Goal: Task Accomplishment & Management: Manage account settings

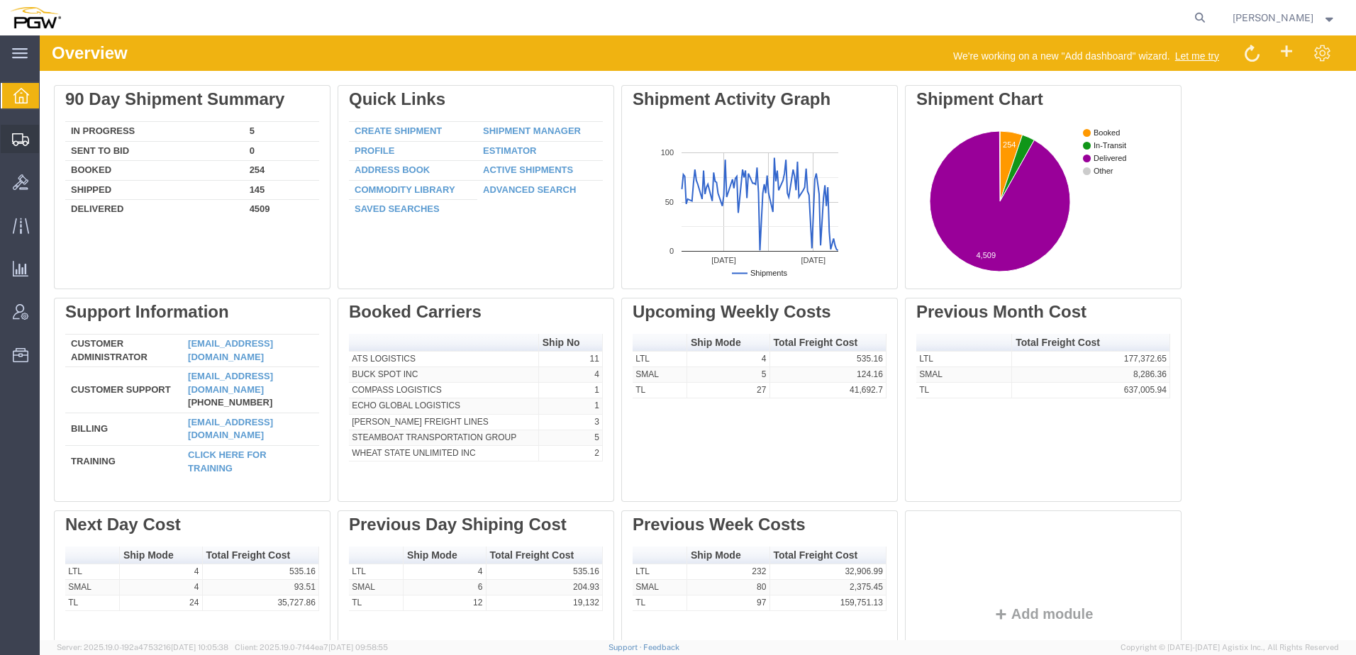
click at [0, 0] on span "Shipment Manager" at bounding box center [0, 0] width 0 height 0
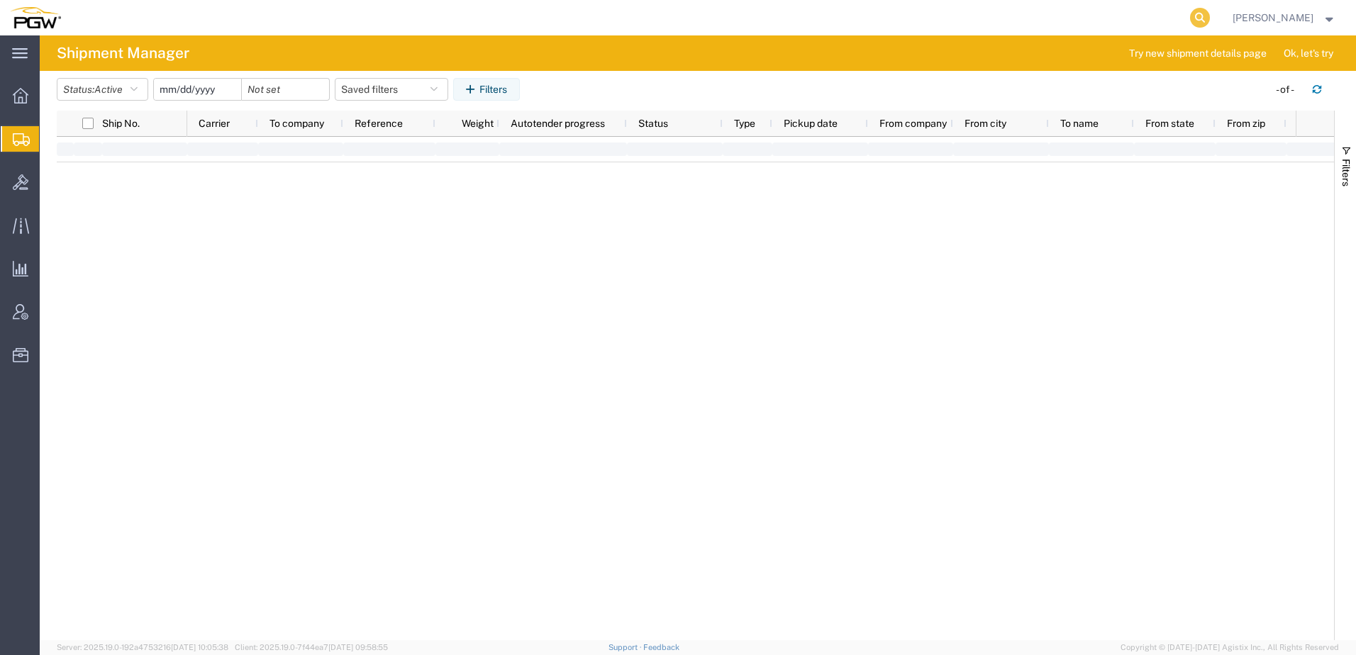
click at [1210, 16] on icon at bounding box center [1200, 18] width 20 height 20
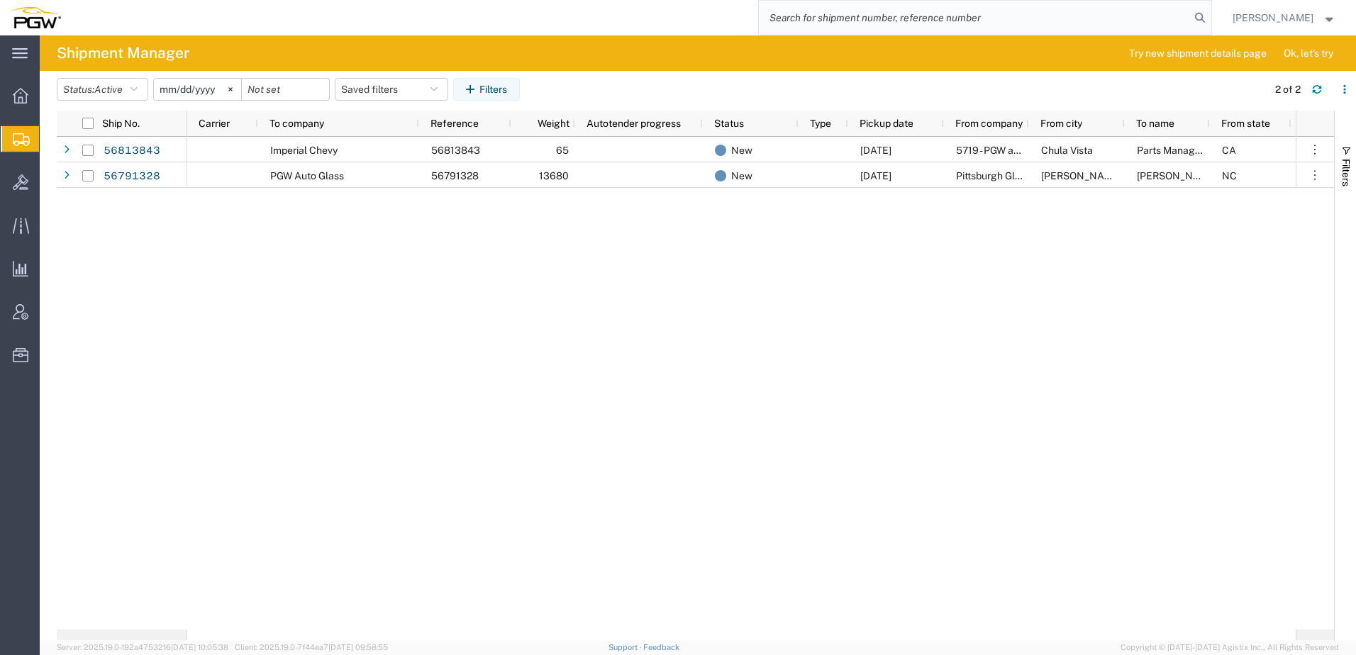
click at [1054, 21] on input "search" at bounding box center [974, 18] width 431 height 34
paste input "56765386"
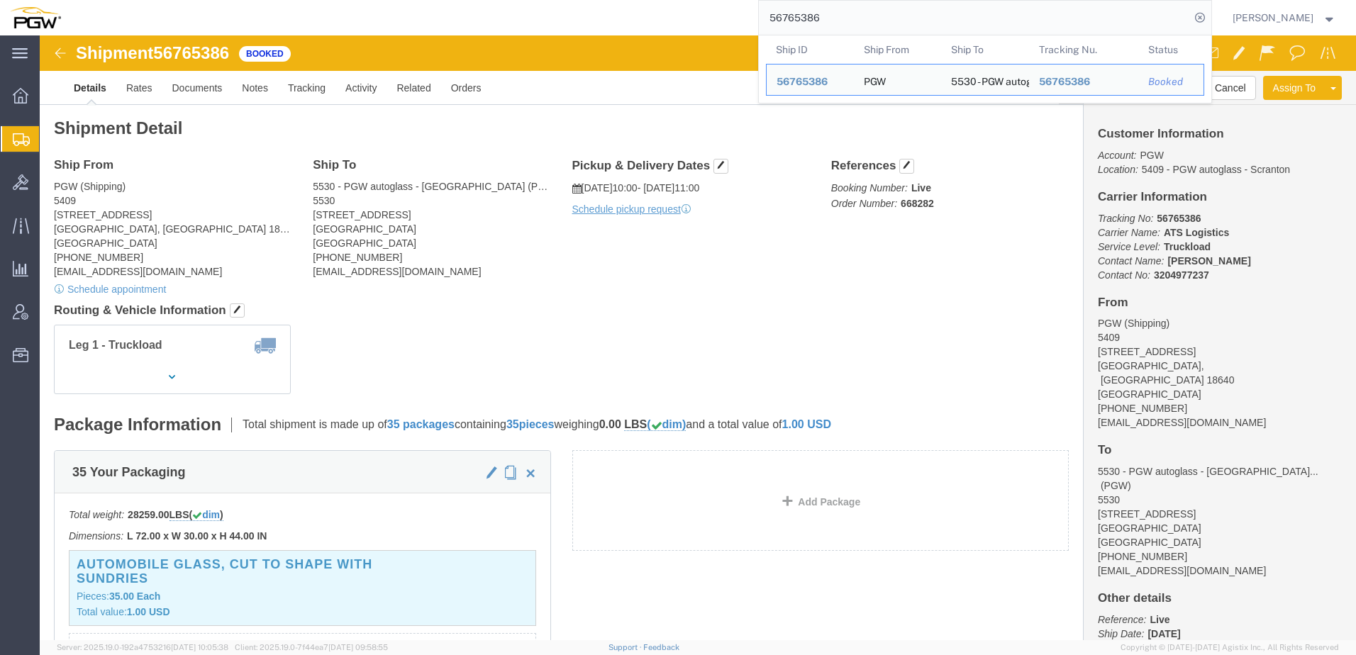
drag, startPoint x: 917, startPoint y: 11, endPoint x: 226, endPoint y: 11, distance: 690.8
click at [226, 11] on div "56765386 Ship ID Ship From Ship To Tracking Nu. Status Ship ID 56765386 Ship Fr…" at bounding box center [641, 17] width 1141 height 35
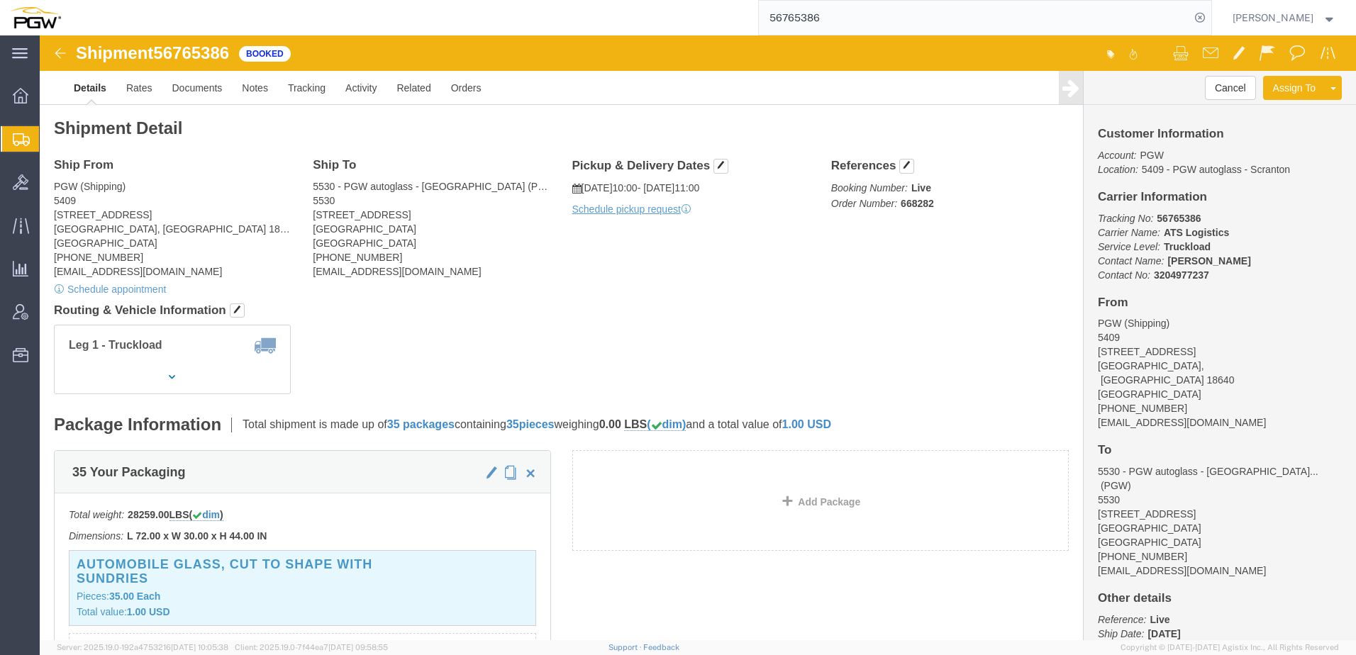
paste input "9"
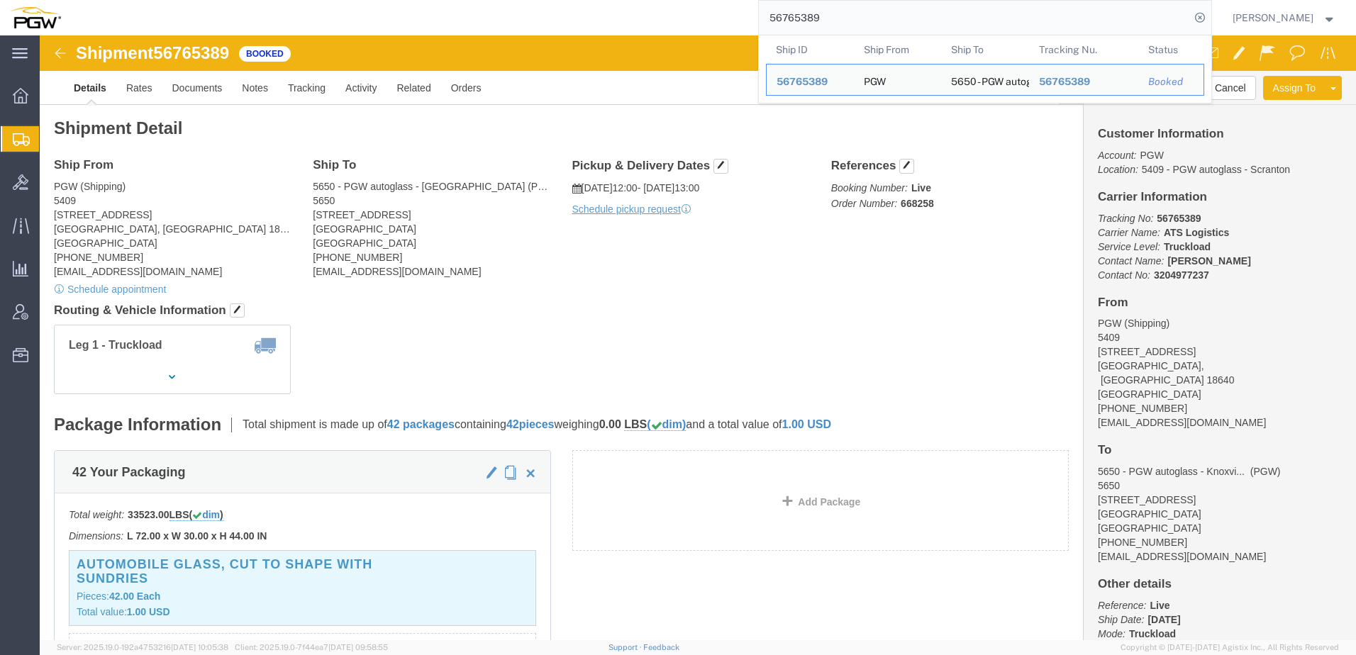
drag, startPoint x: 874, startPoint y: 26, endPoint x: 340, endPoint y: 20, distance: 534.1
click at [353, 28] on div "56765389 Ship ID Ship From Ship To Tracking Nu. Status Ship ID 56765389 Ship Fr…" at bounding box center [641, 17] width 1141 height 35
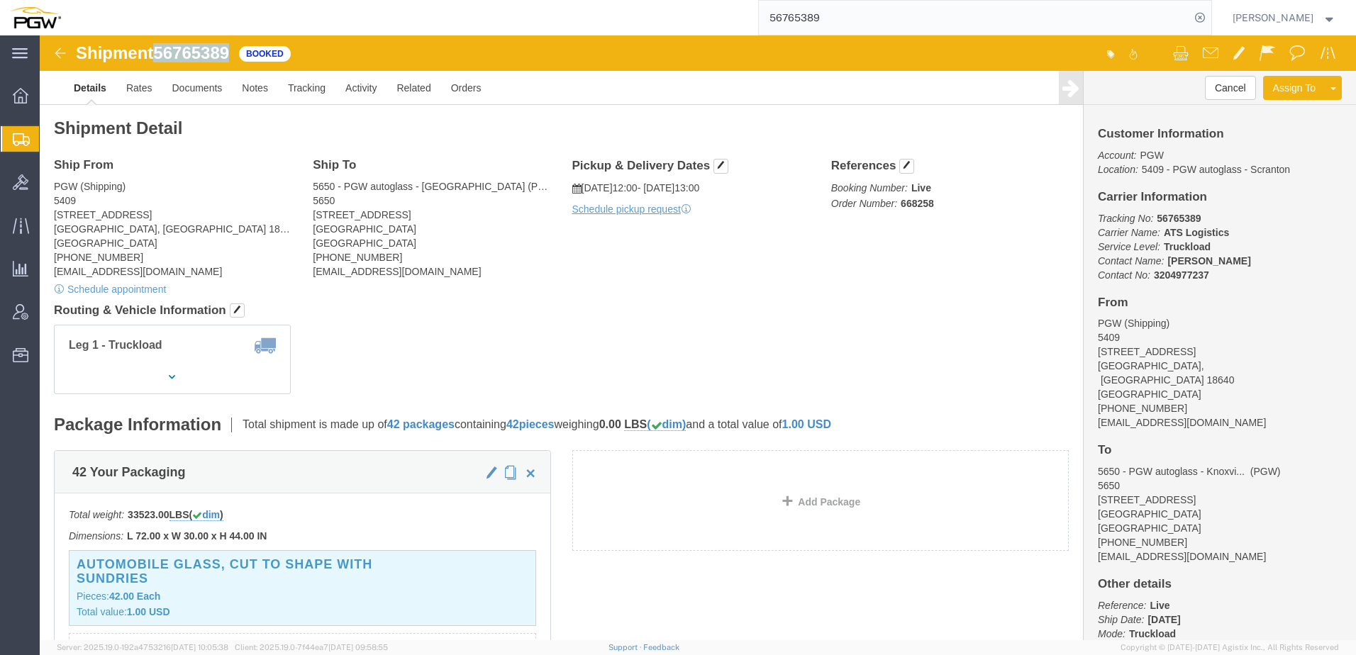
drag, startPoint x: 122, startPoint y: 17, endPoint x: 190, endPoint y: 21, distance: 68.2
click span "56765389"
copy span "56765389"
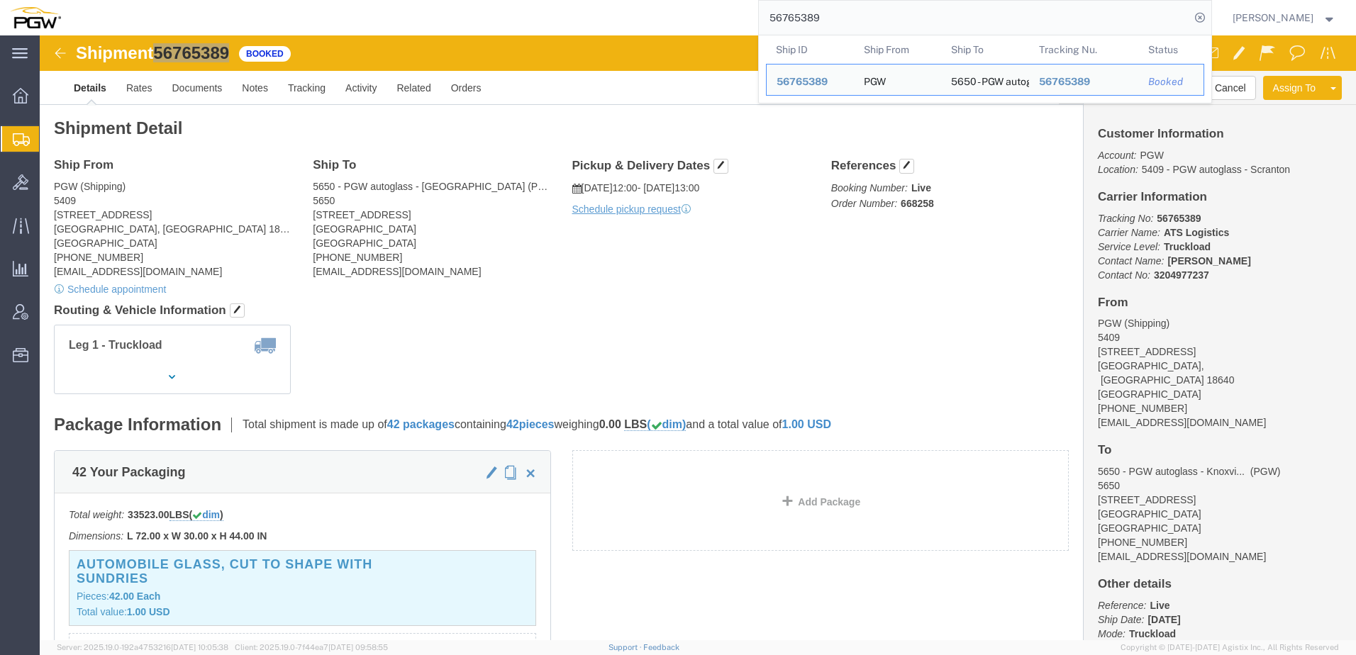
drag, startPoint x: 863, startPoint y: 23, endPoint x: 402, endPoint y: 35, distance: 461.2
click at [403, 34] on div "56765389 Ship ID Ship From Ship To Tracking Nu. Status Ship ID 56765389 Ship Fr…" at bounding box center [641, 17] width 1141 height 35
click div "Shipment Detail Ship From PGW (Shipping) 5409 125 Enterprise Way Pittston, PA 1…"
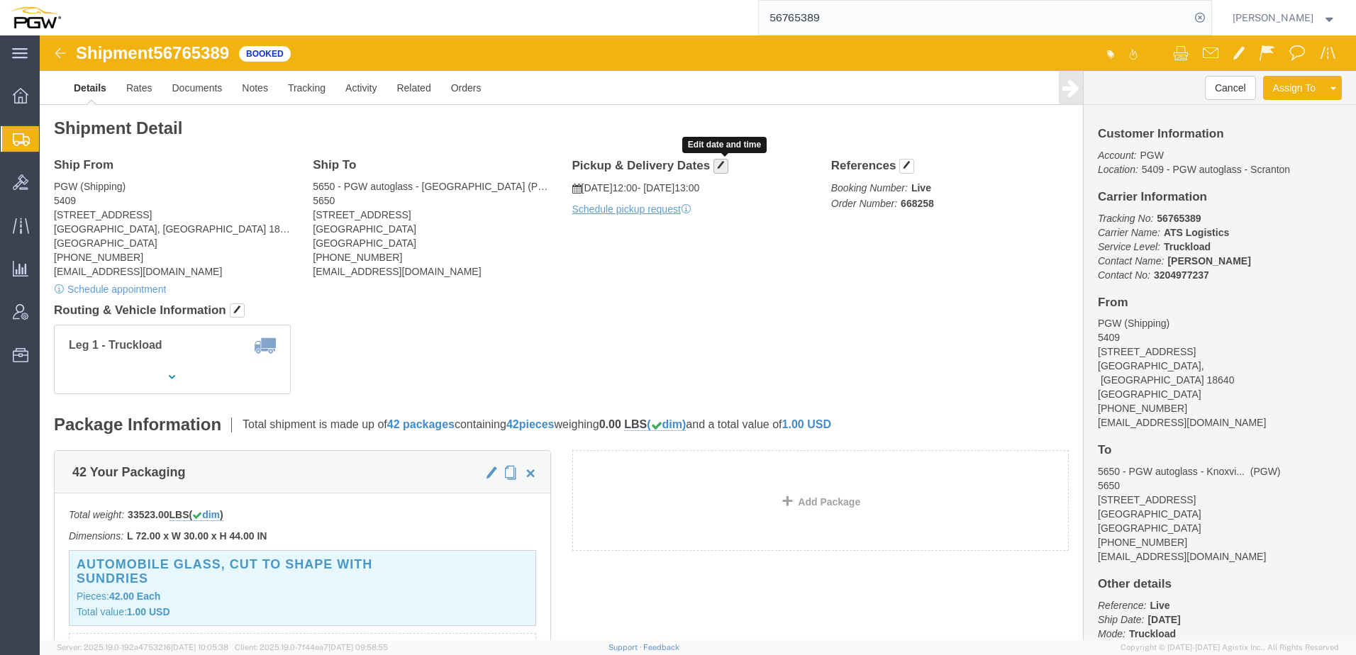
click span "button"
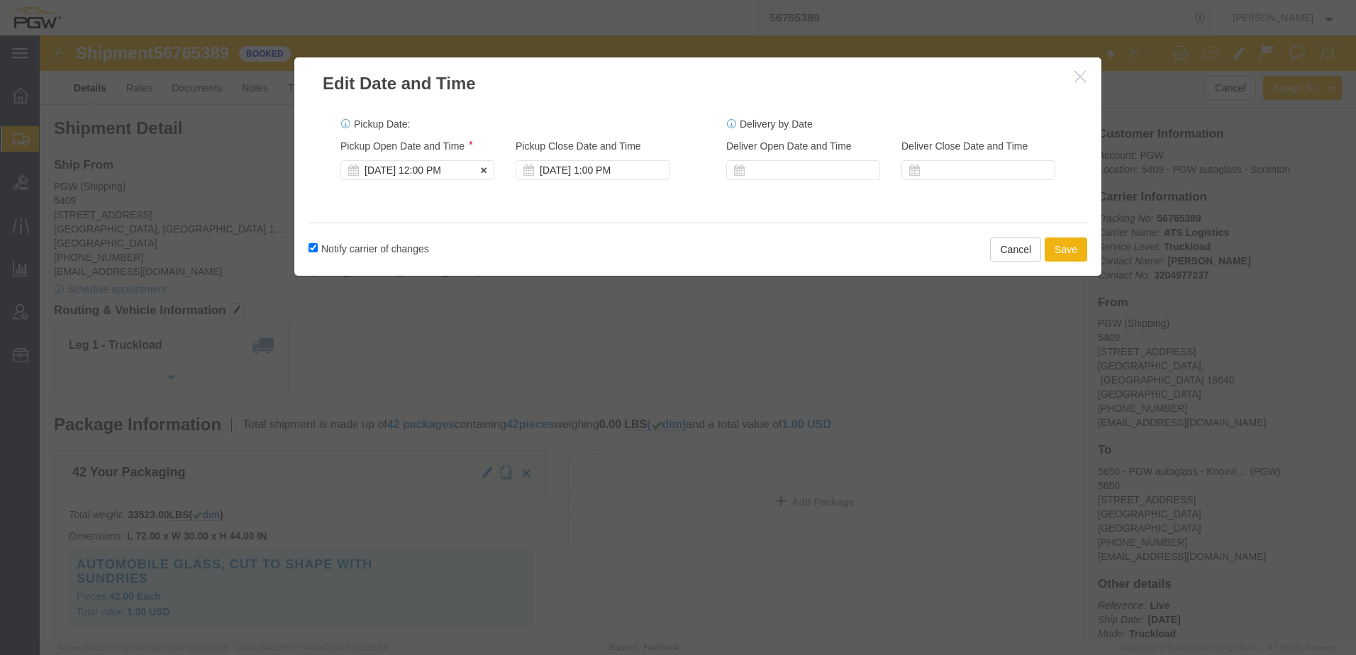
click div "Sep 15 2025 12:00 PM"
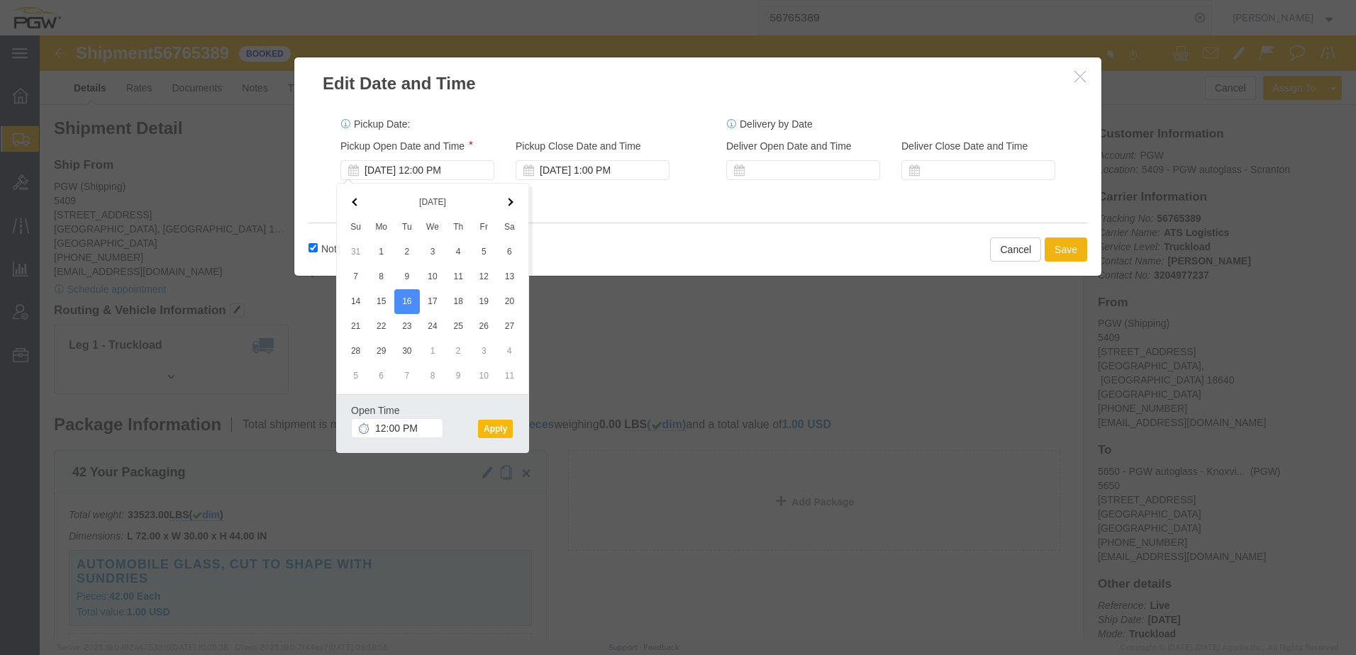
click button "Apply"
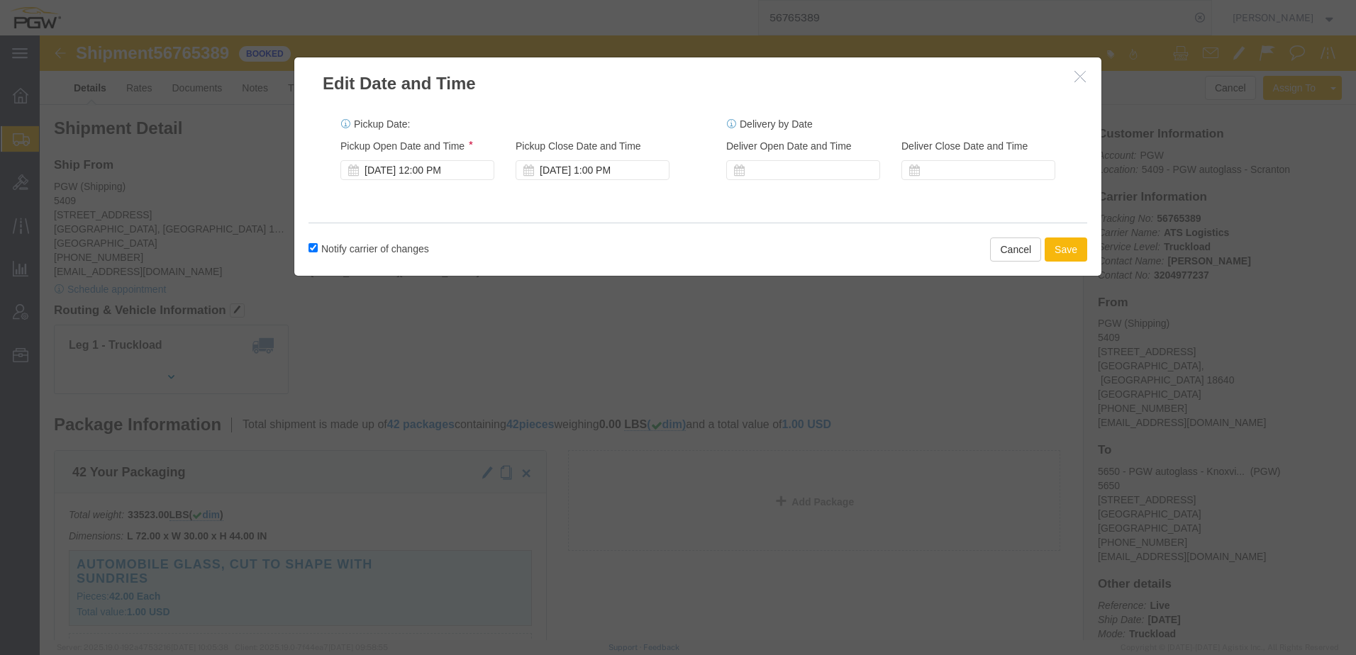
click button "Save"
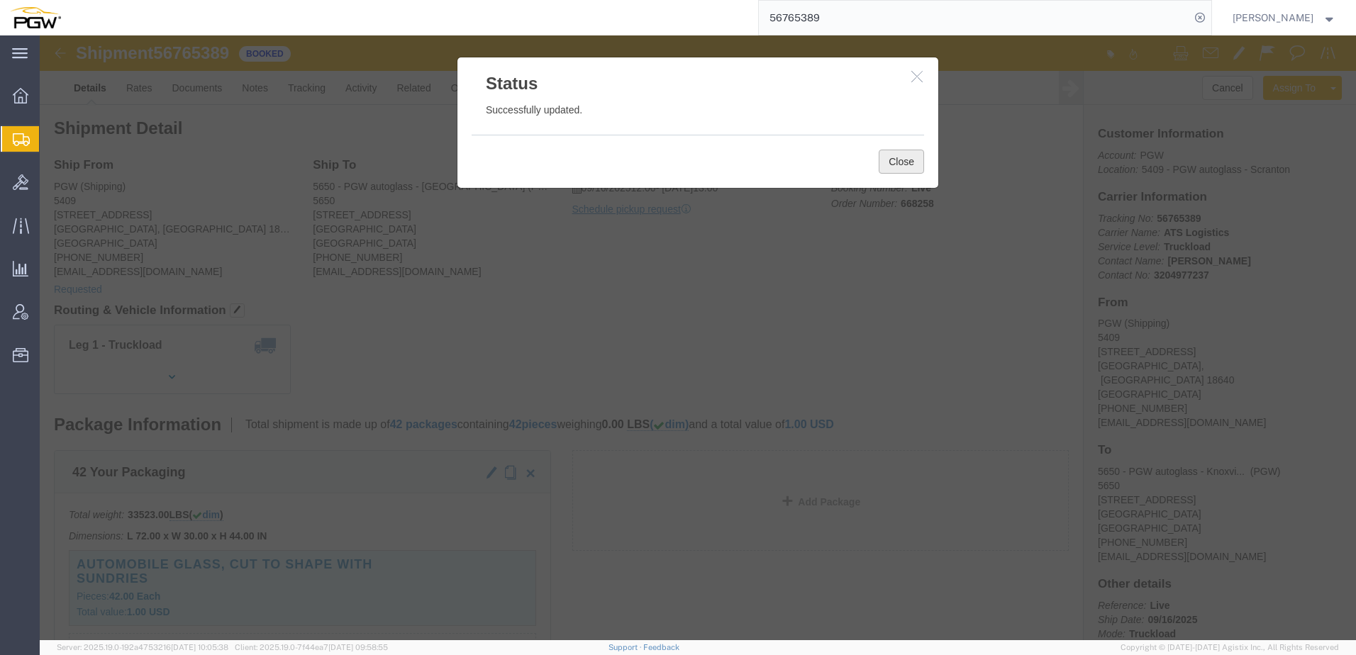
click button "Close"
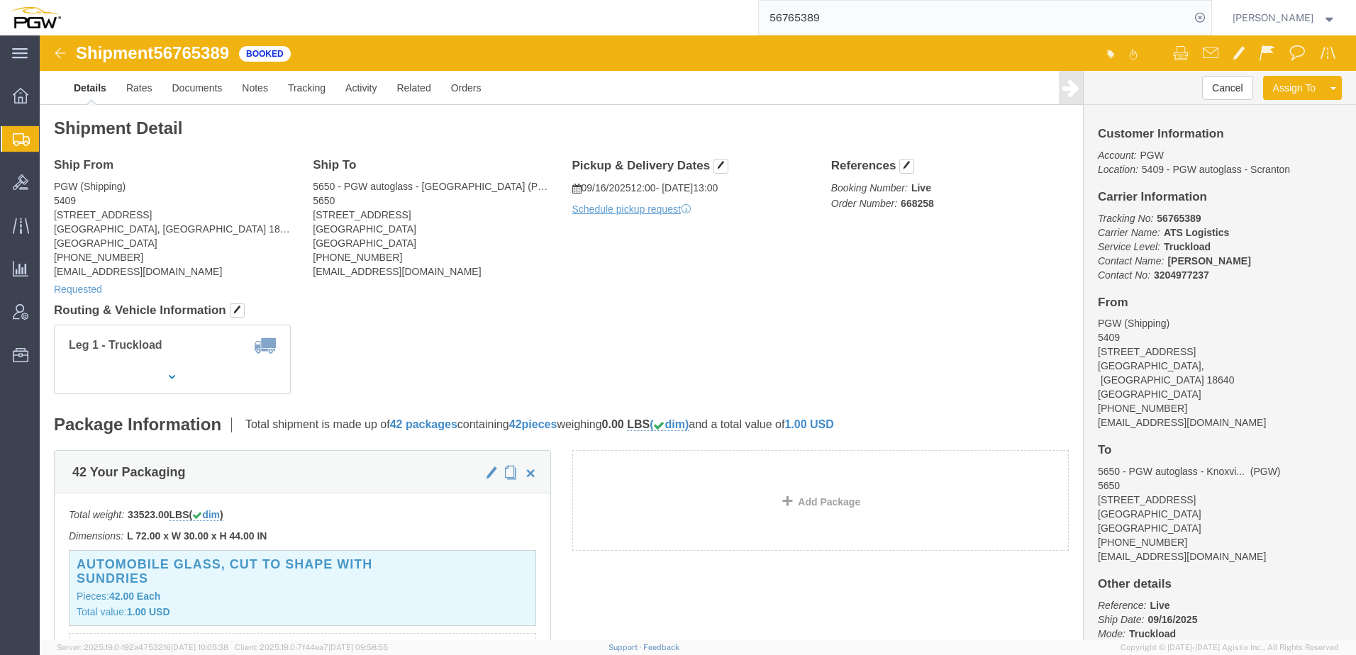
click at [0, 0] on span "Shipment Manager" at bounding box center [0, 0] width 0 height 0
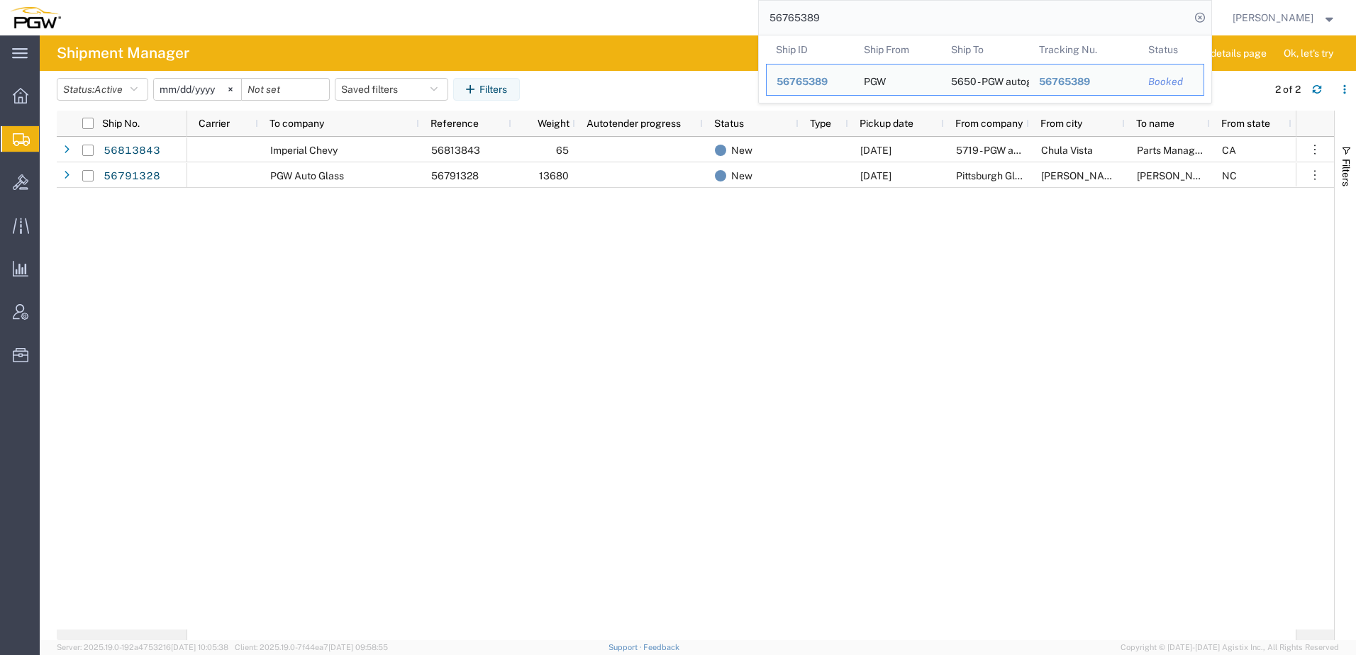
paste input "80644"
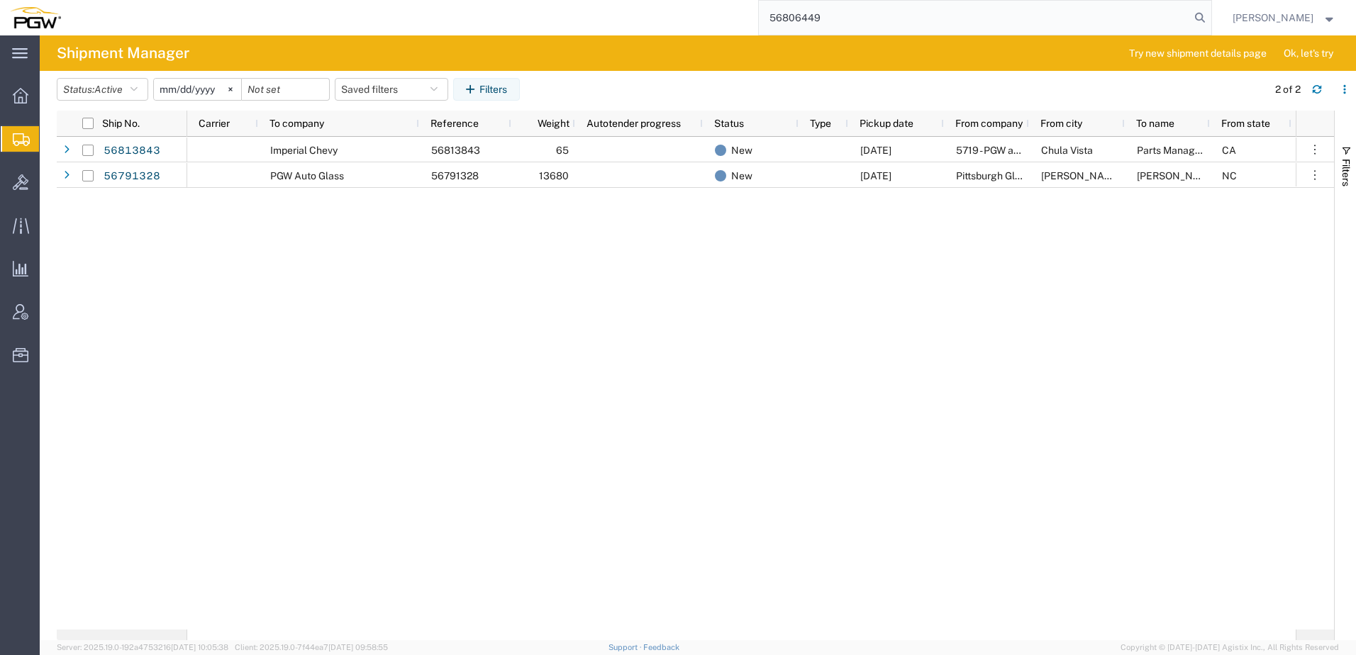
type input "56806449"
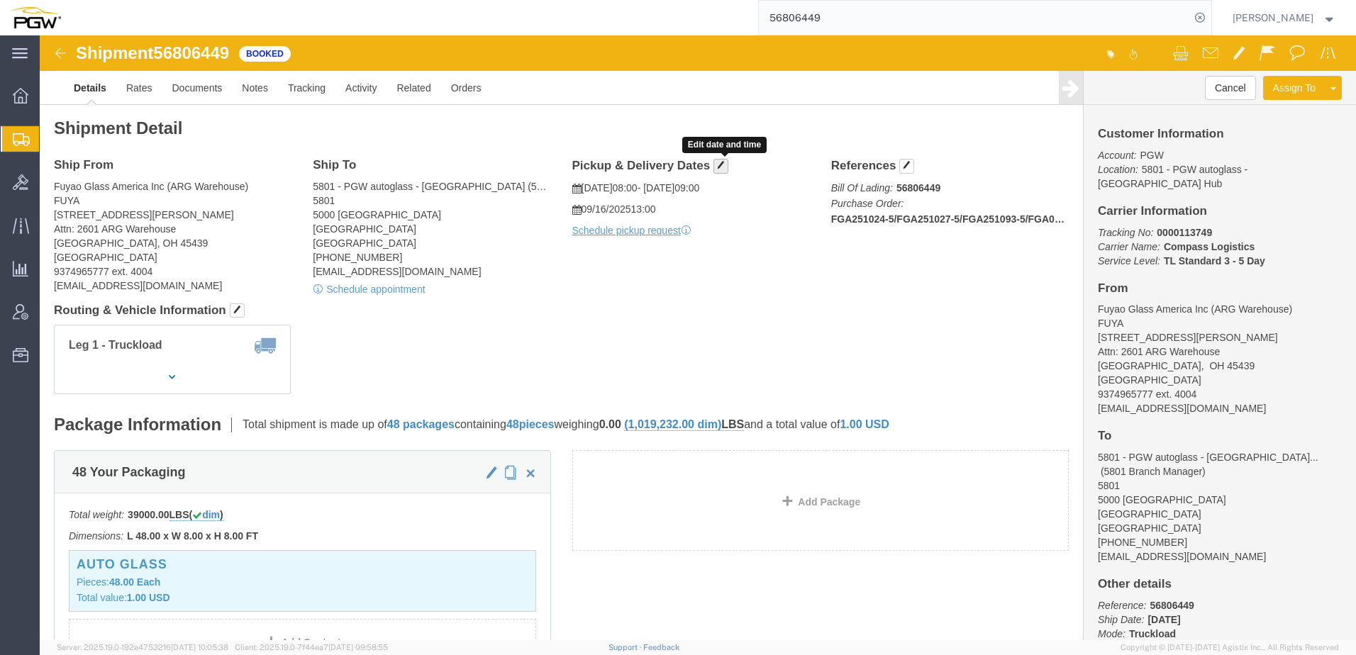
click button "button"
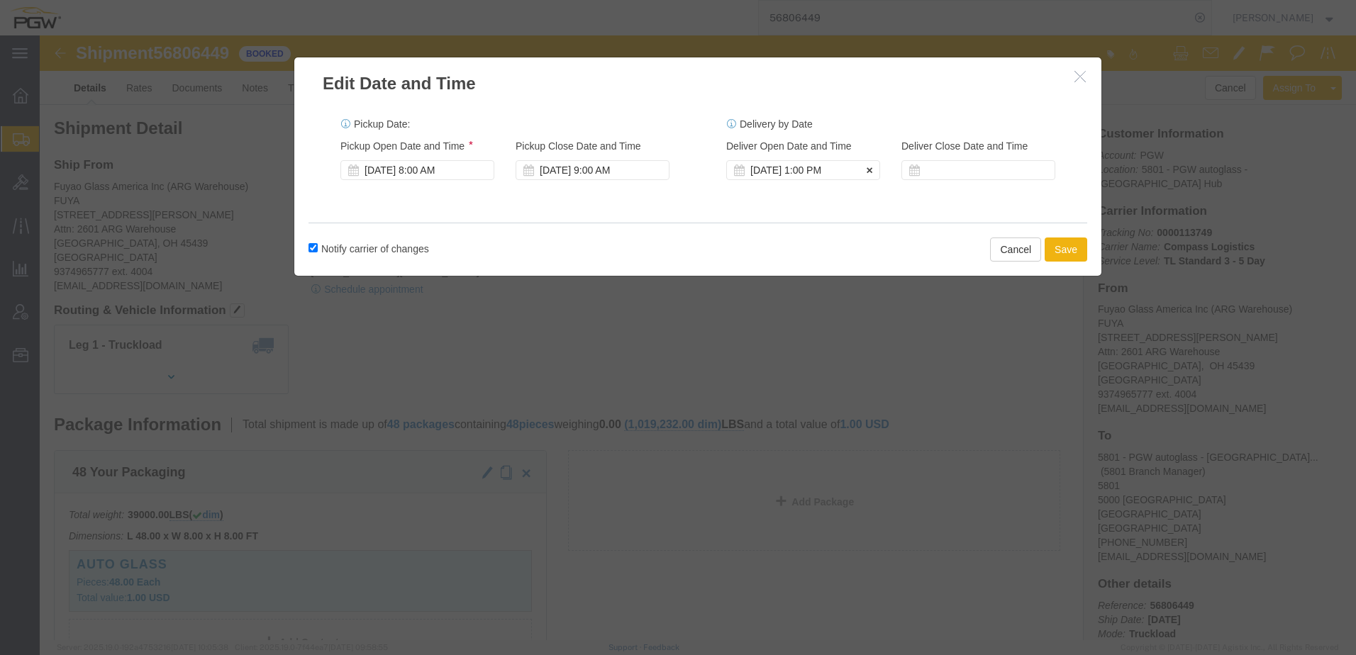
click div "Sep 16 2025 1:00 PM"
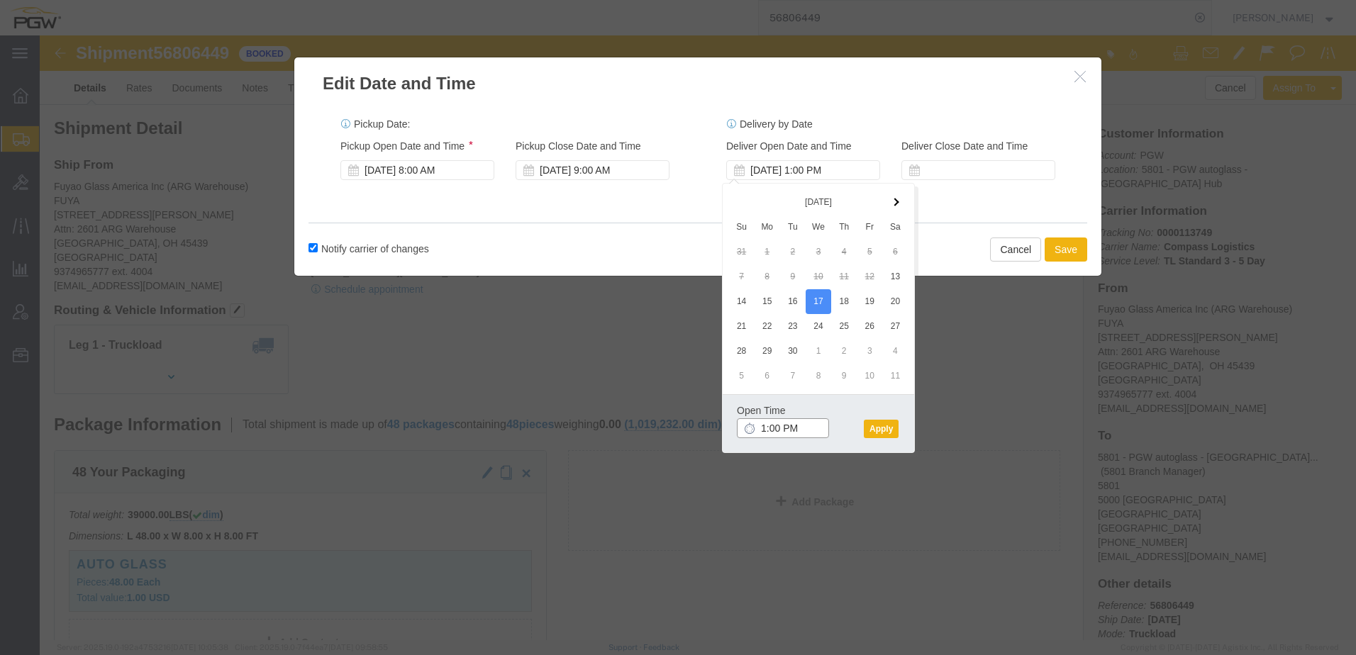
click input "1:00 PM"
type input "8:00 AM"
click button "Apply"
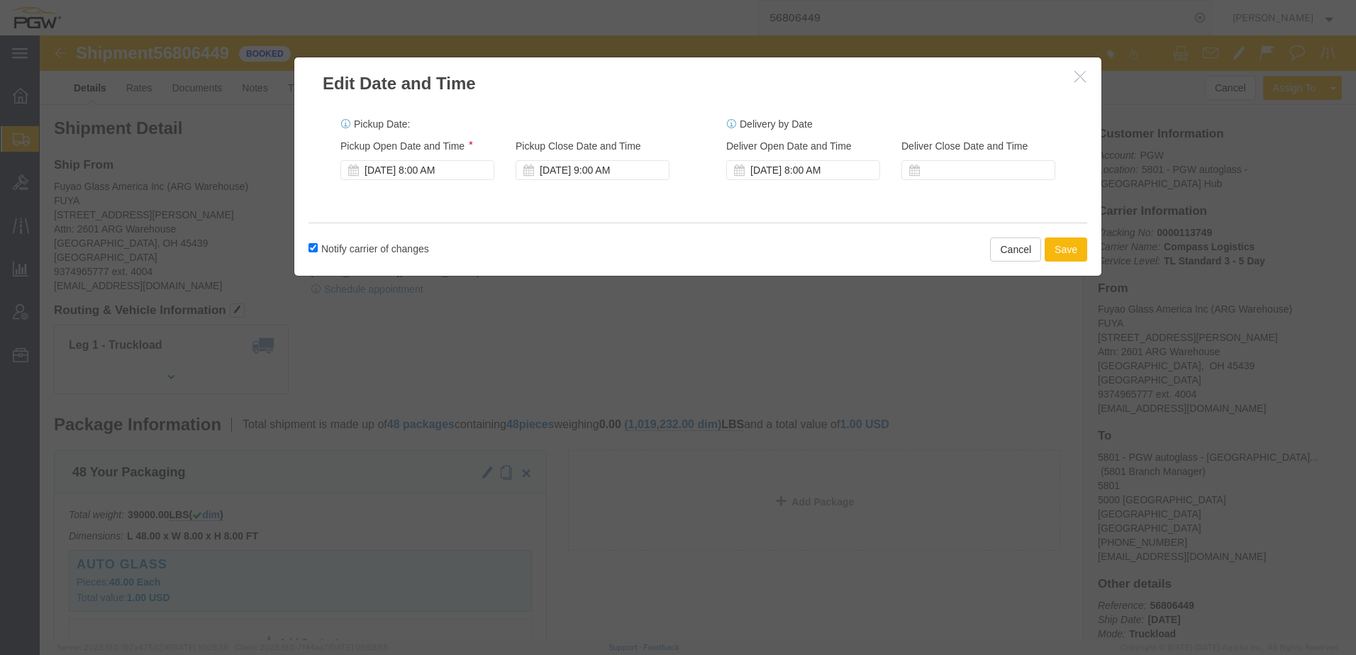
click button "Save"
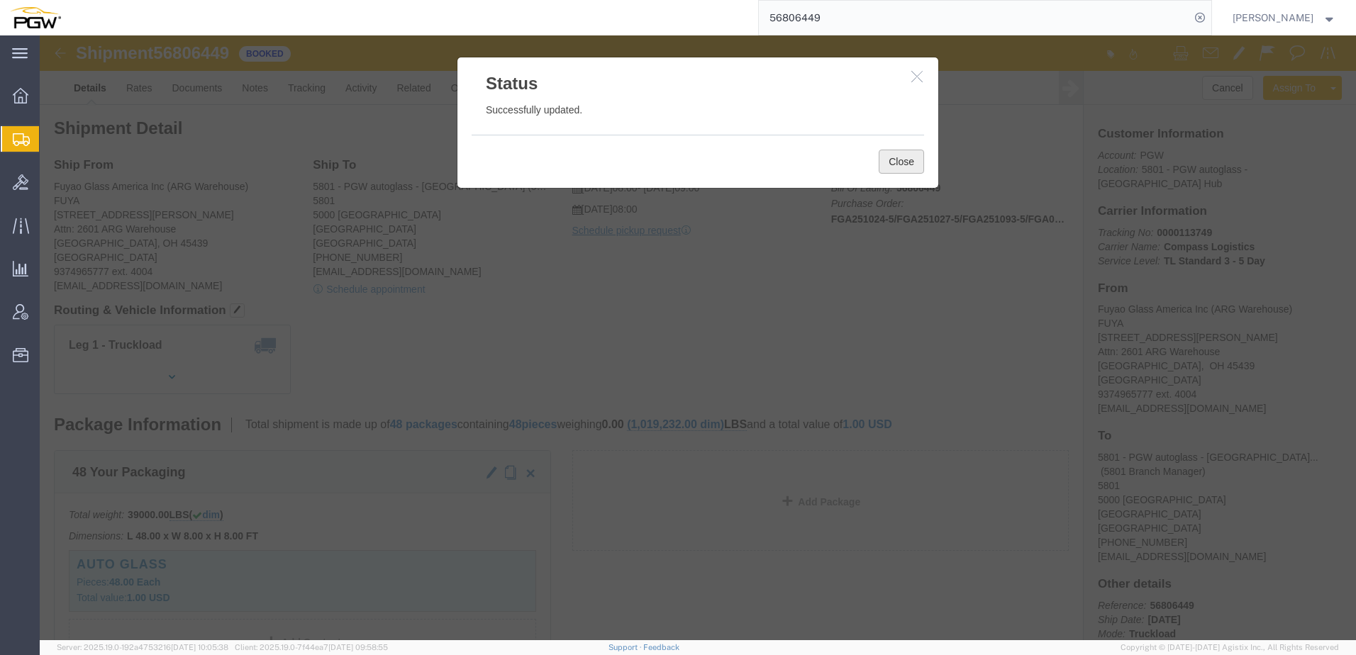
drag, startPoint x: 894, startPoint y: 162, endPoint x: 852, endPoint y: 126, distance: 54.3
click button "Close"
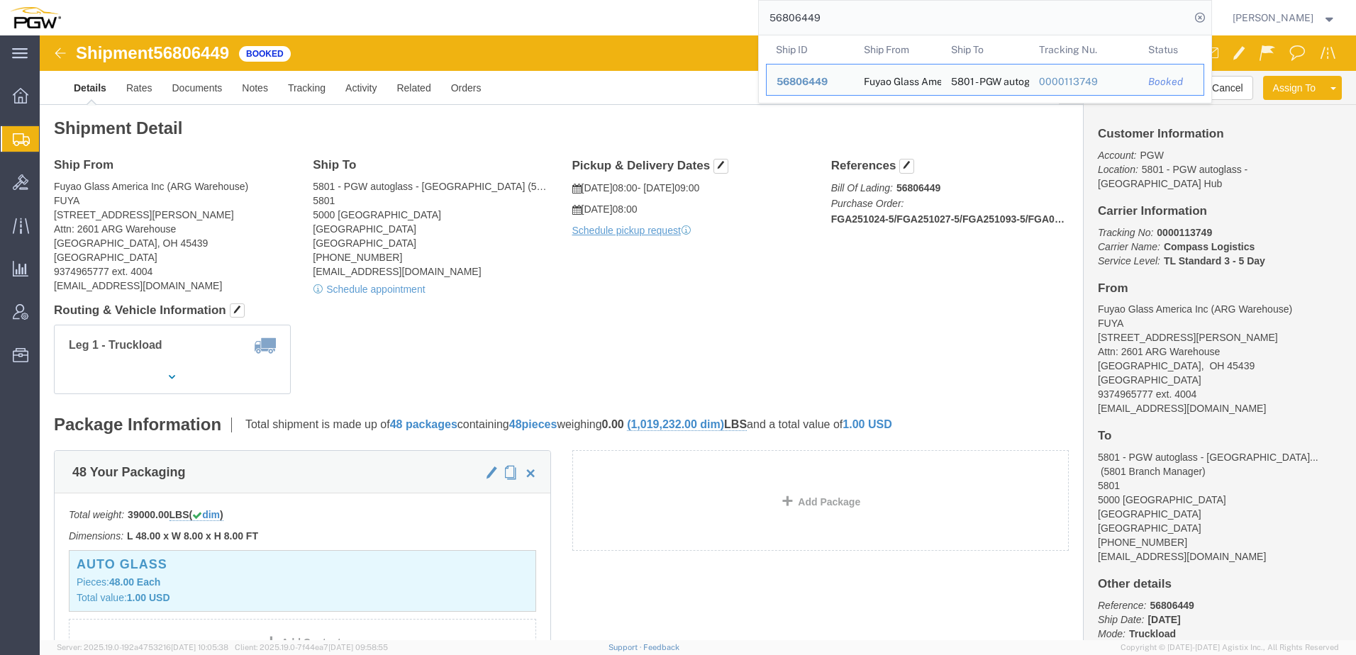
drag, startPoint x: 853, startPoint y: 21, endPoint x: 75, endPoint y: 1, distance: 778.3
click at [166, 0] on html "main_menu Created with Sketch. Collapse Menu Overview Shipments Shipment Manage…" at bounding box center [678, 327] width 1356 height 655
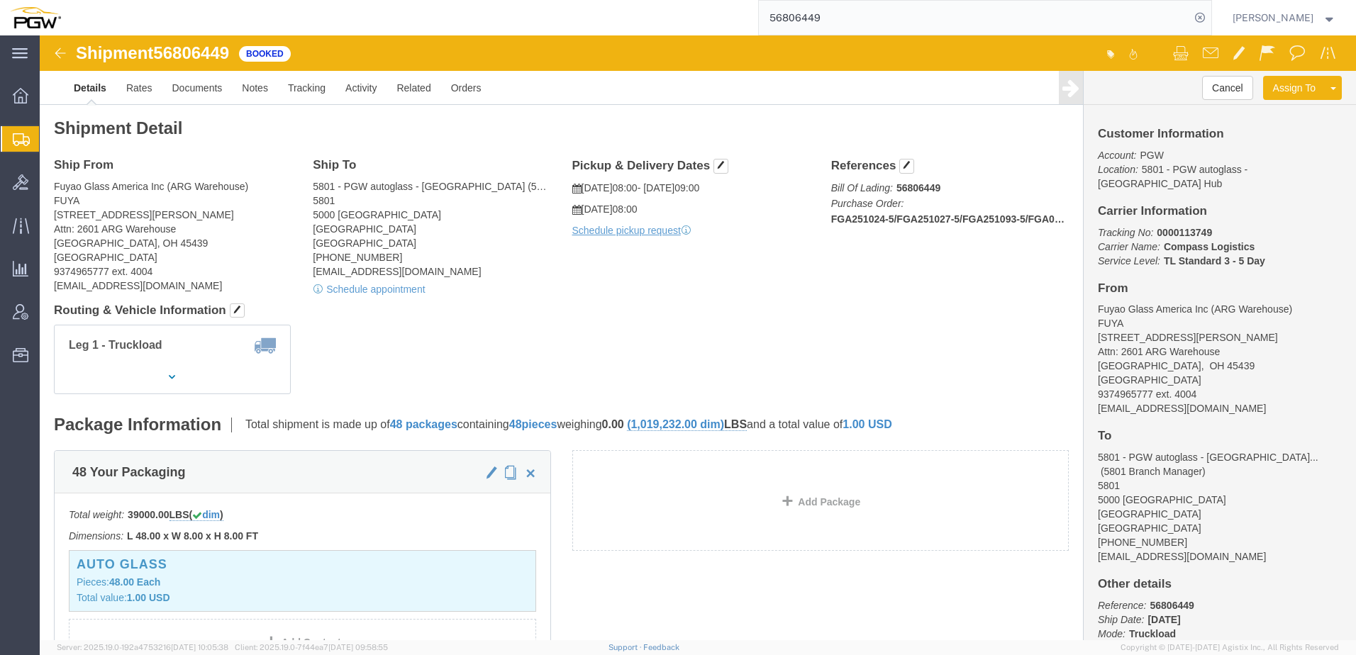
paste input "37"
type input "56806437"
click button "button"
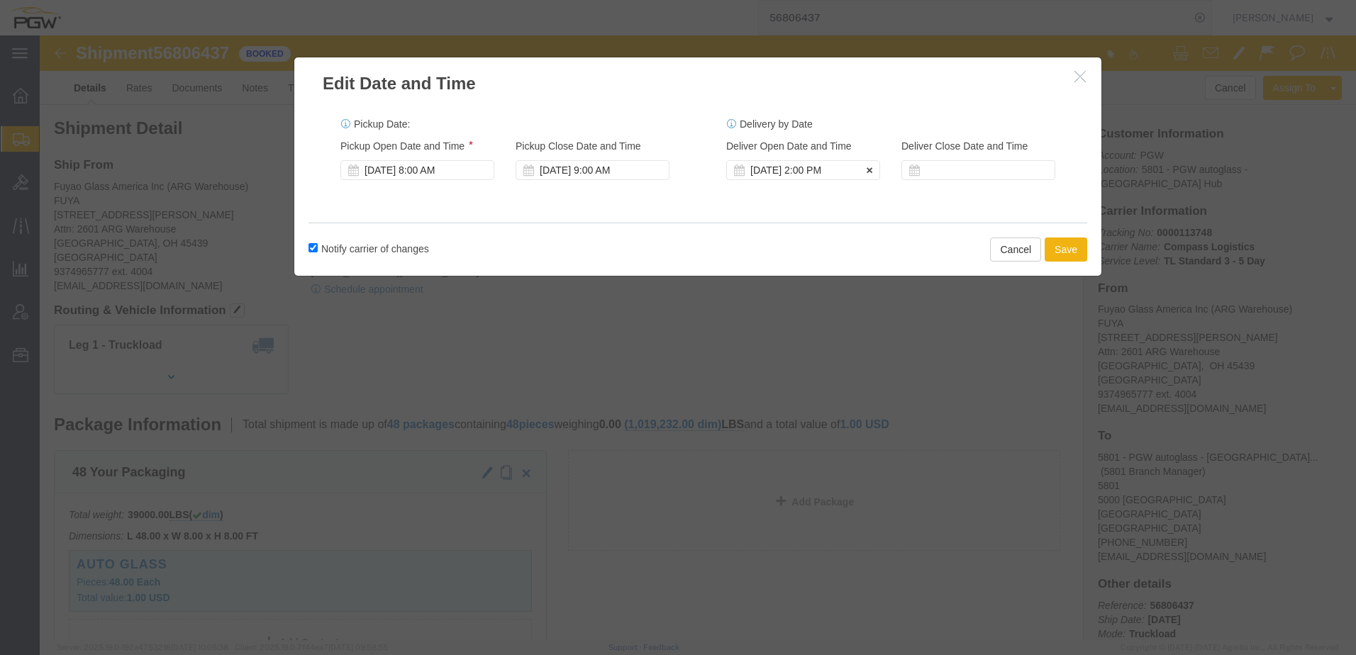
click div "Sep 16 2025 2:00 PM"
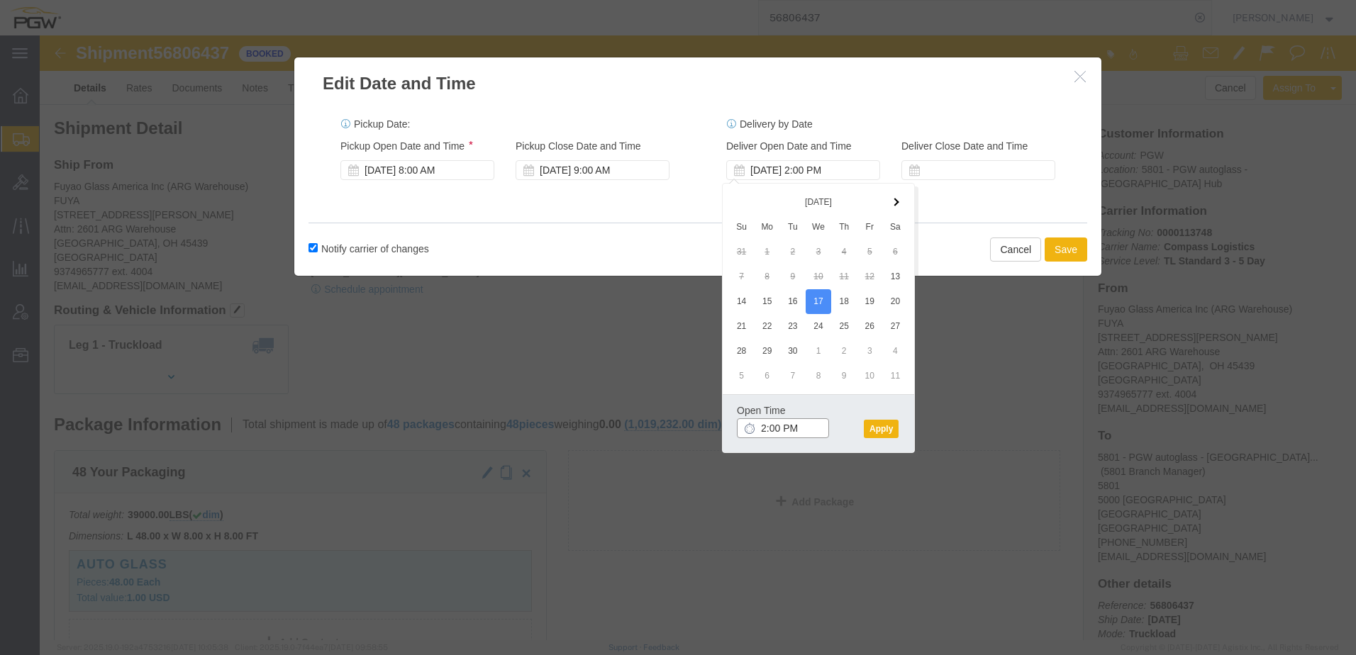
click input "2:00 PM"
type input "10:00 AM"
click button "Apply"
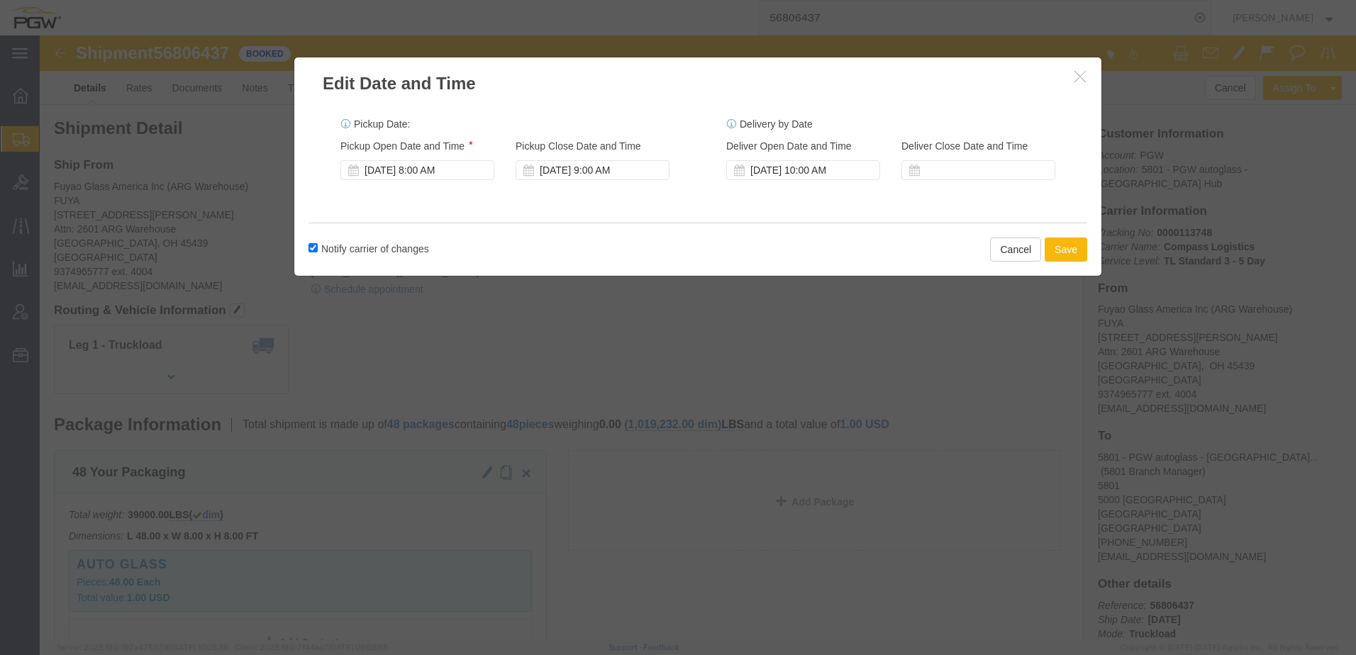
click button "Save"
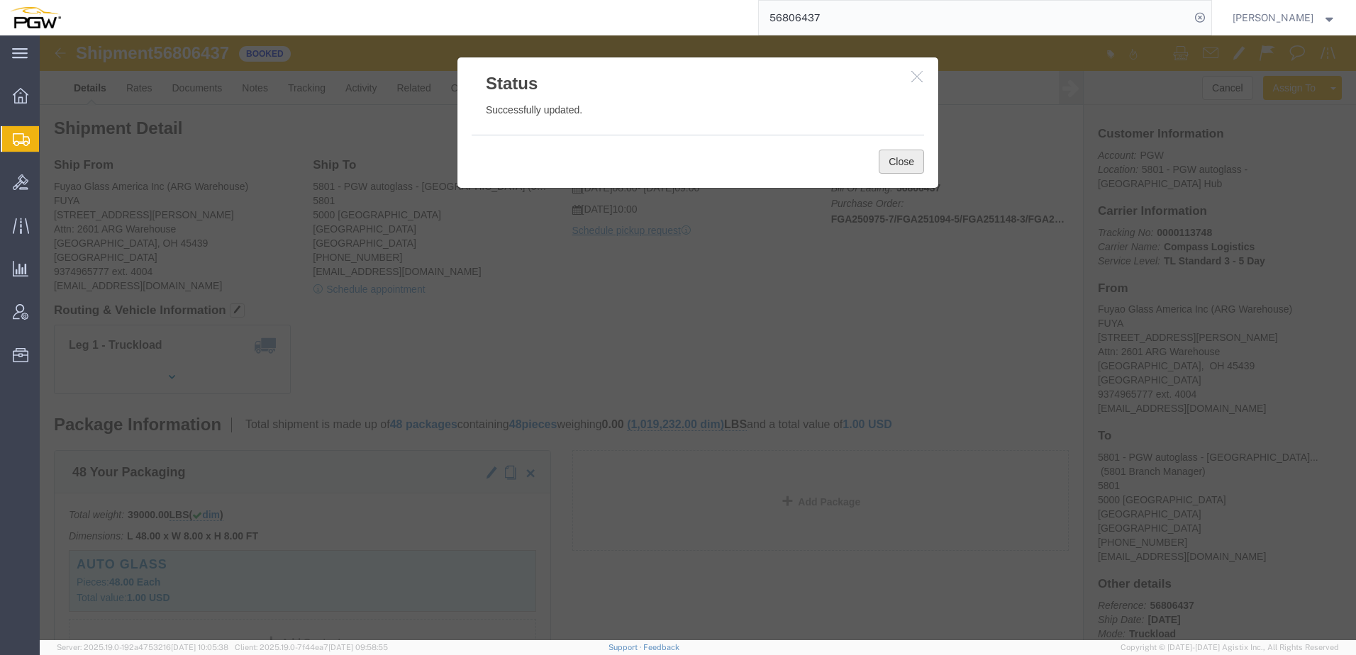
click button "Close"
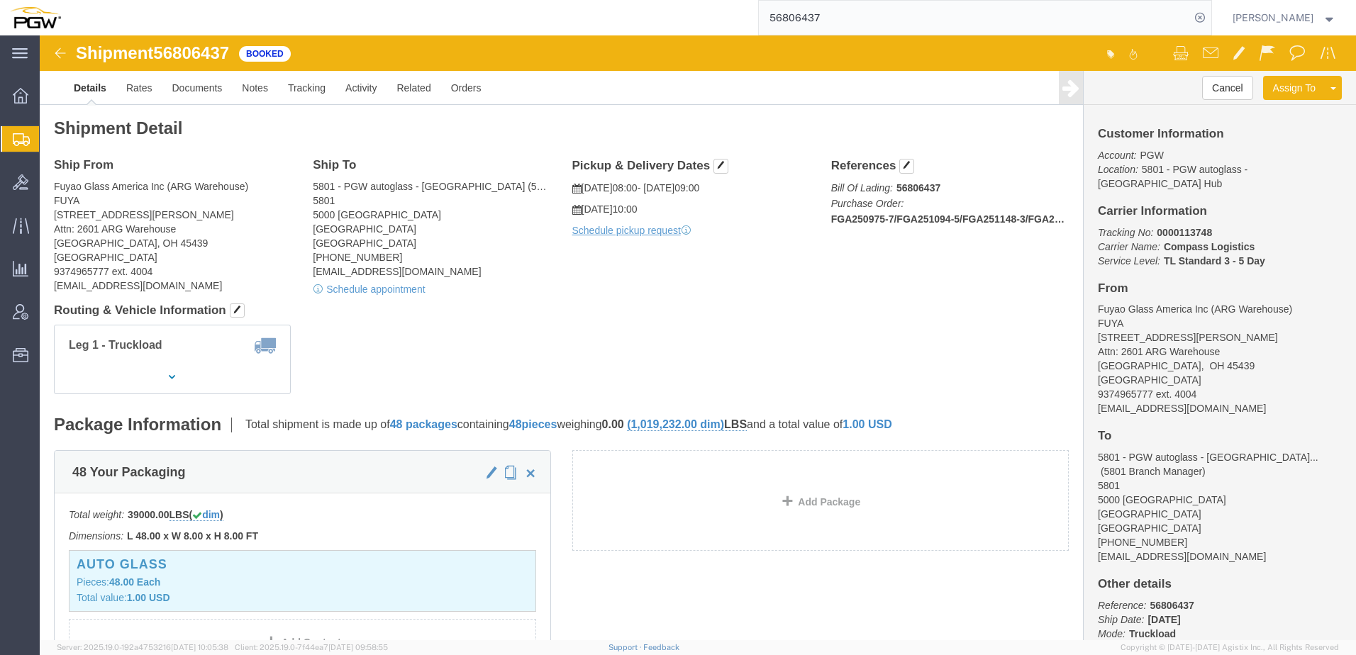
click at [0, 0] on span "Shipment Manager" at bounding box center [0, 0] width 0 height 0
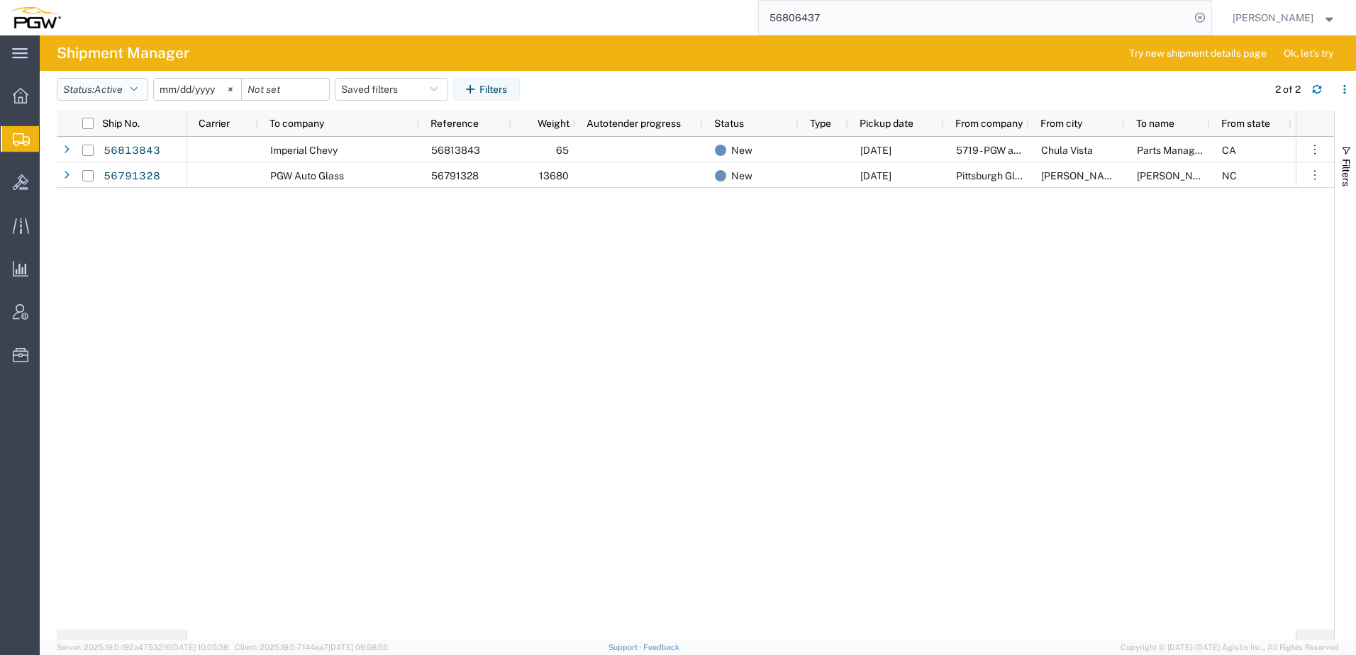
click at [109, 94] on span "Active" at bounding box center [108, 89] width 28 height 11
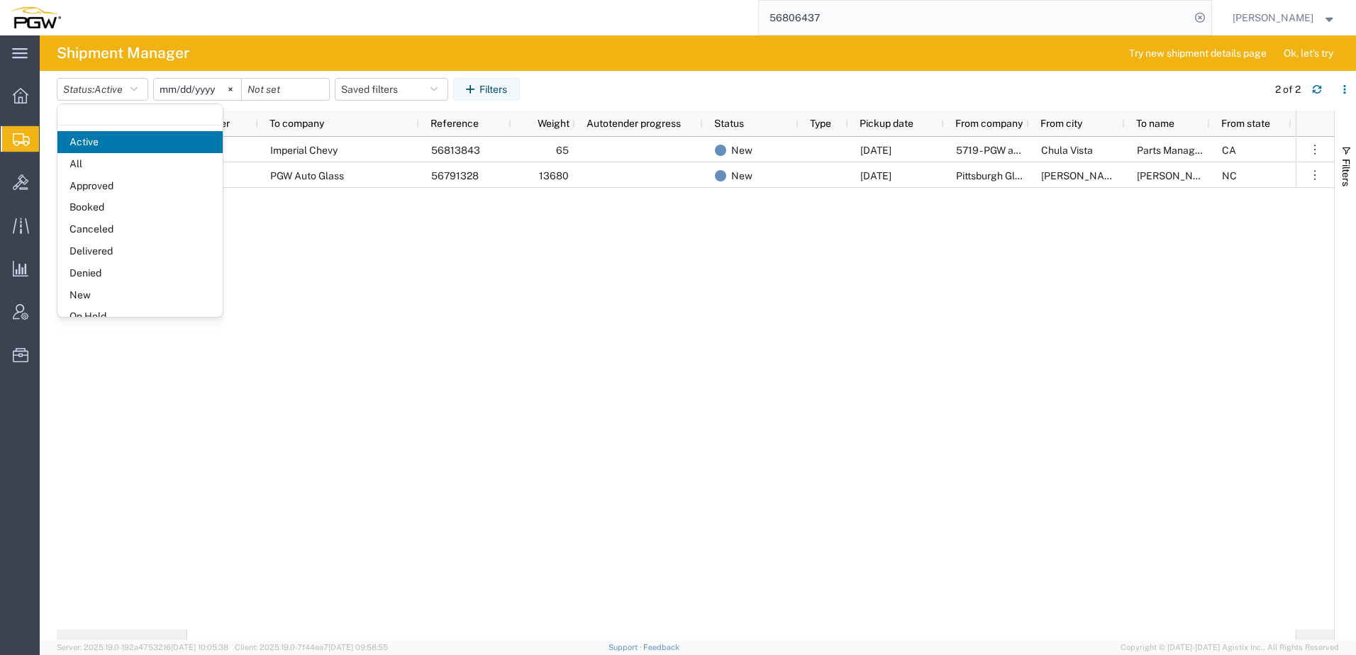
click at [104, 294] on span "New" at bounding box center [139, 295] width 165 height 22
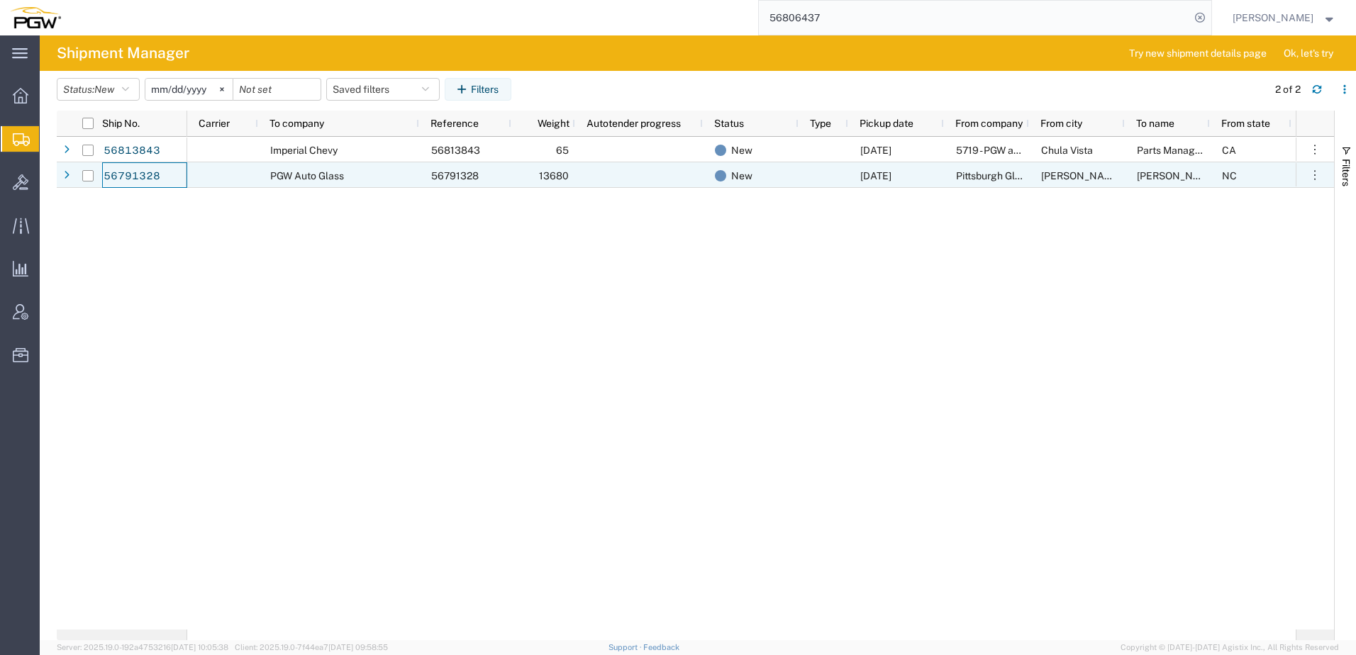
drag, startPoint x: 128, startPoint y: 178, endPoint x: 613, endPoint y: 267, distance: 493.3
click at [613, 267] on div "New 09/15/2025 5719 - PGW autoglass - San Diego Chula Vista Parts Manager CA 91…" at bounding box center [741, 383] width 1109 height 493
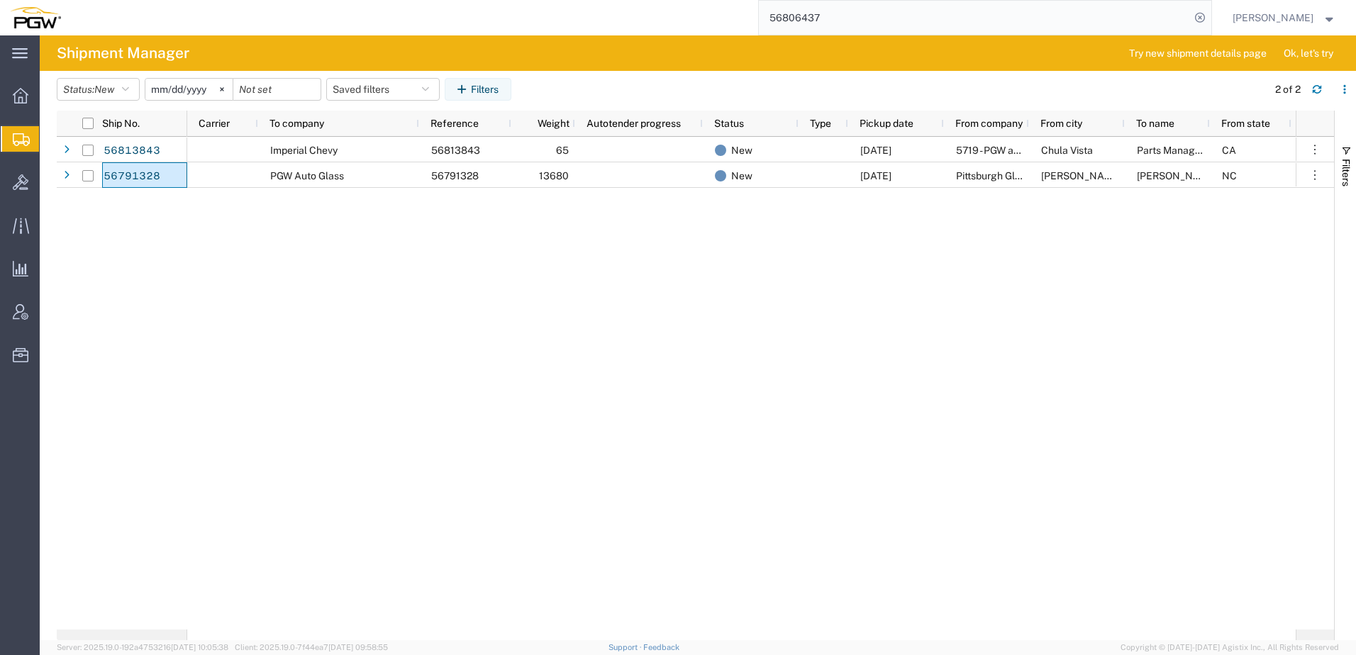
click at [398, 347] on div "New 09/15/2025 5719 - PGW autoglass - San Diego Chula Vista Parts Manager CA 91…" at bounding box center [741, 383] width 1109 height 493
click at [49, 181] on span "Bids" at bounding box center [44, 182] width 10 height 28
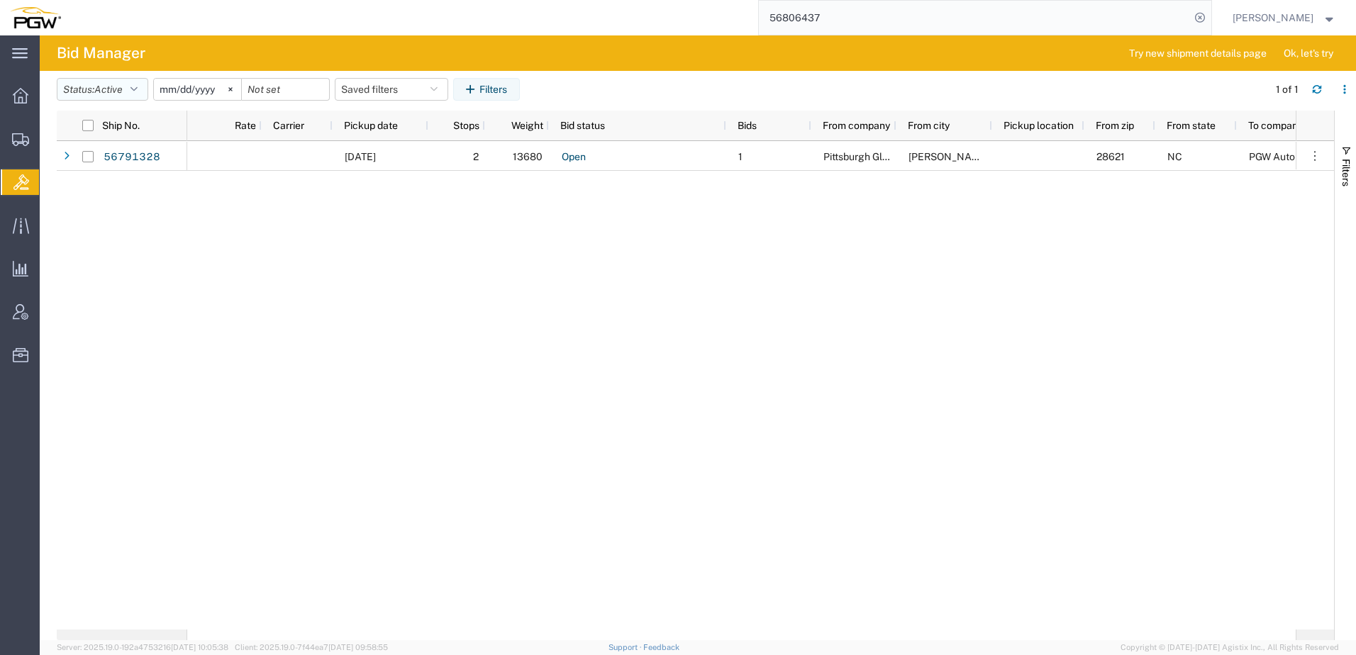
click at [102, 94] on span "Active" at bounding box center [108, 89] width 28 height 11
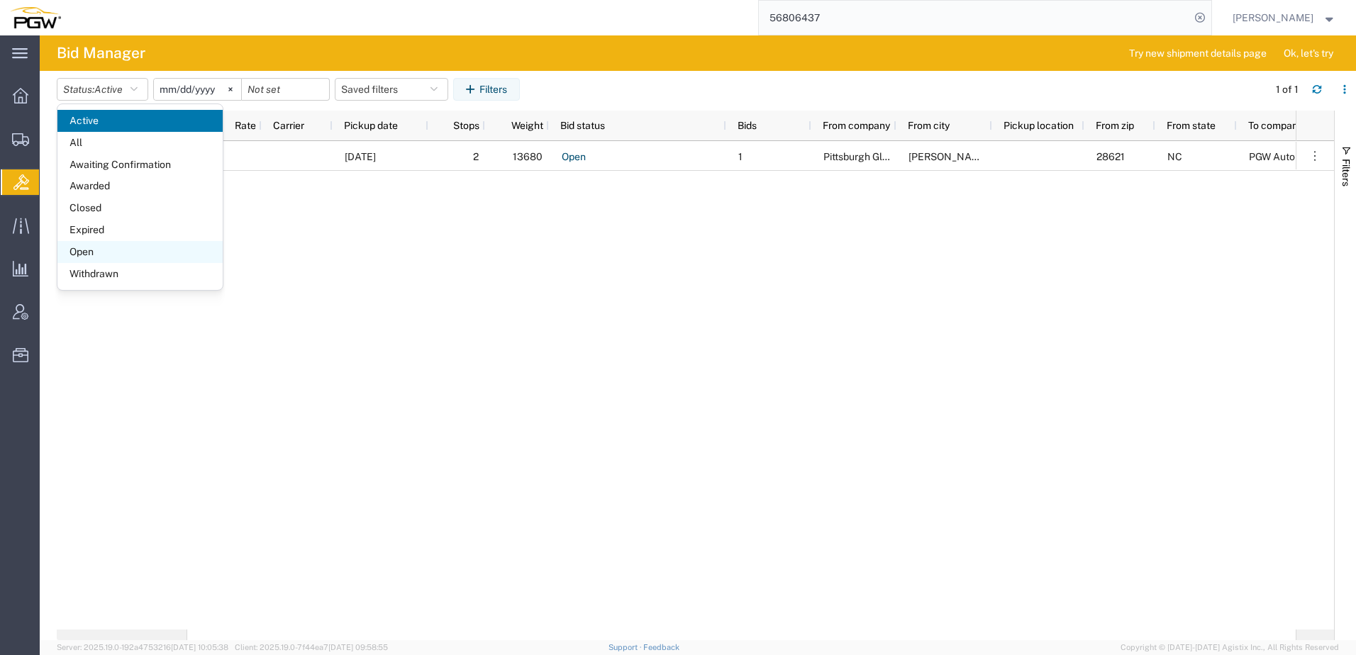
click at [109, 255] on span "Open" at bounding box center [139, 252] width 165 height 22
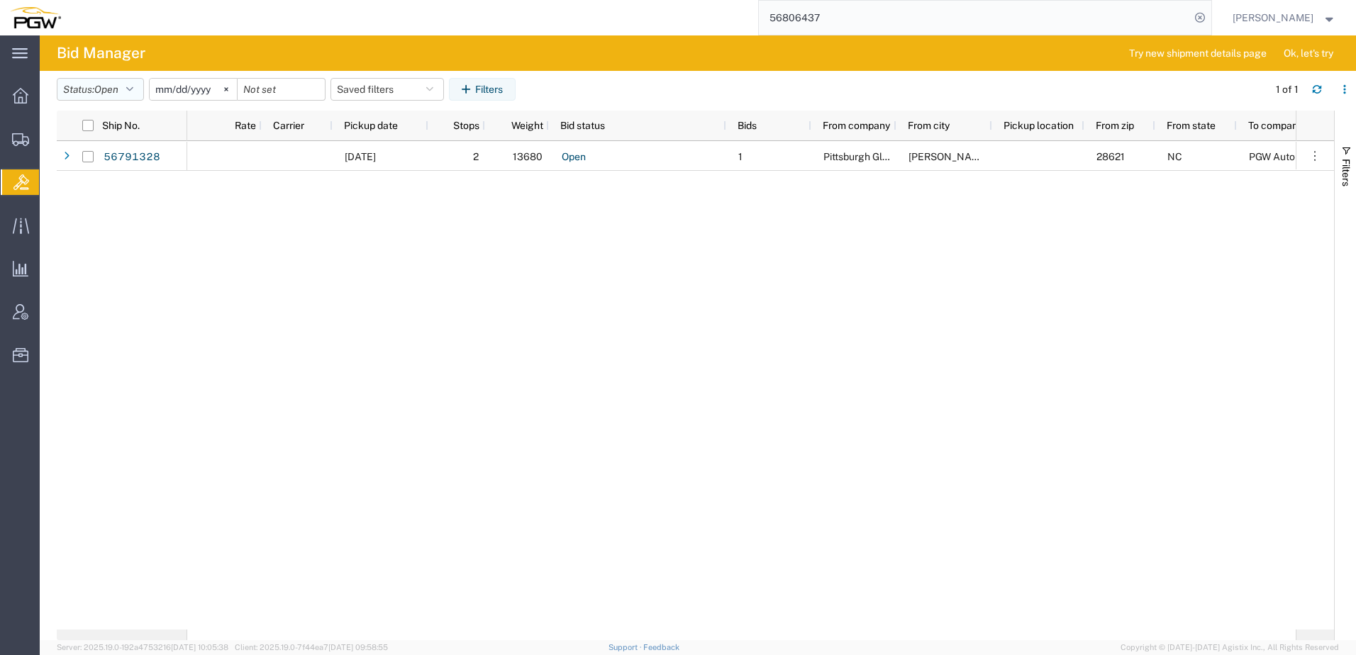
click at [102, 96] on button "Status: Open" at bounding box center [100, 89] width 87 height 23
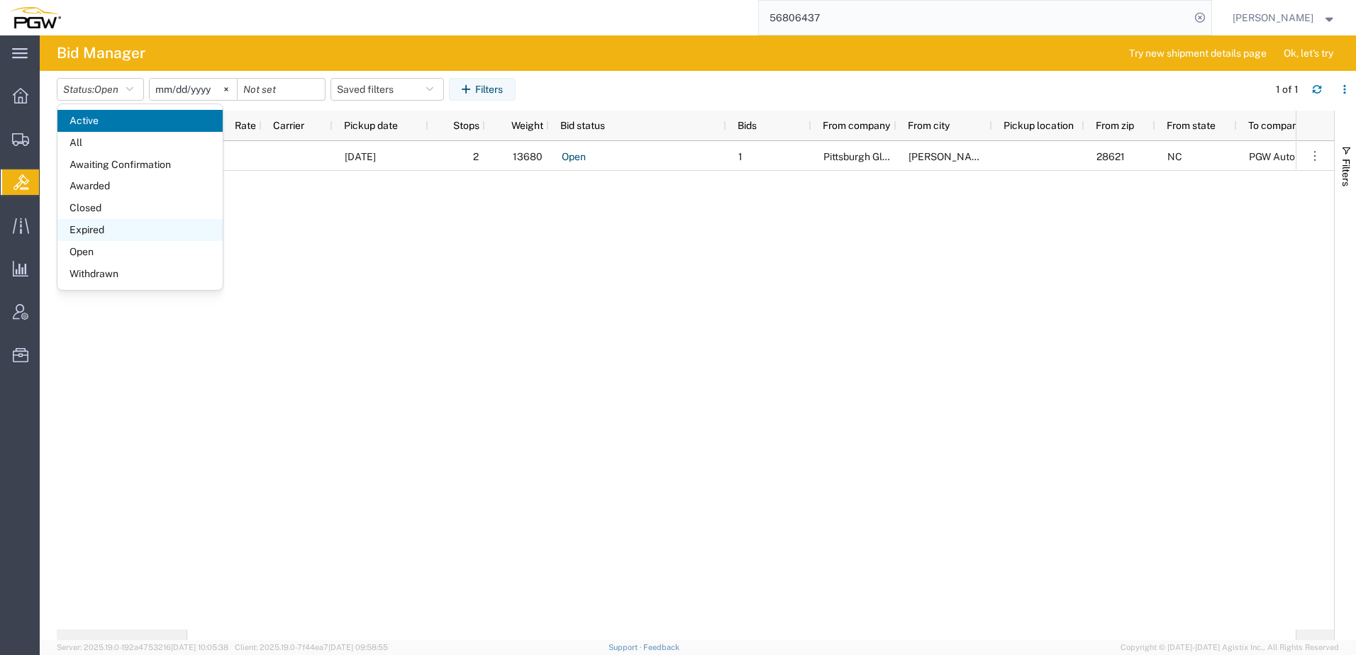
click at [91, 229] on span "Expired" at bounding box center [139, 230] width 165 height 22
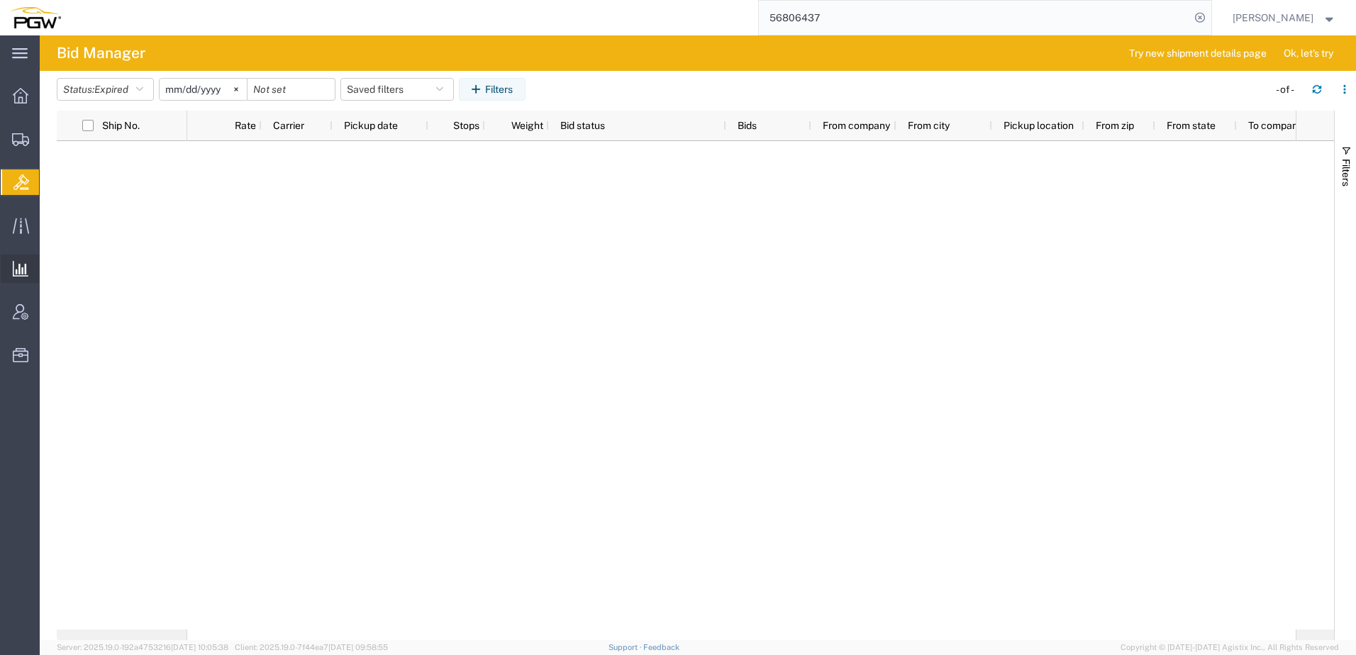
click at [0, 0] on span "Analyses" at bounding box center [0, 0] width 0 height 0
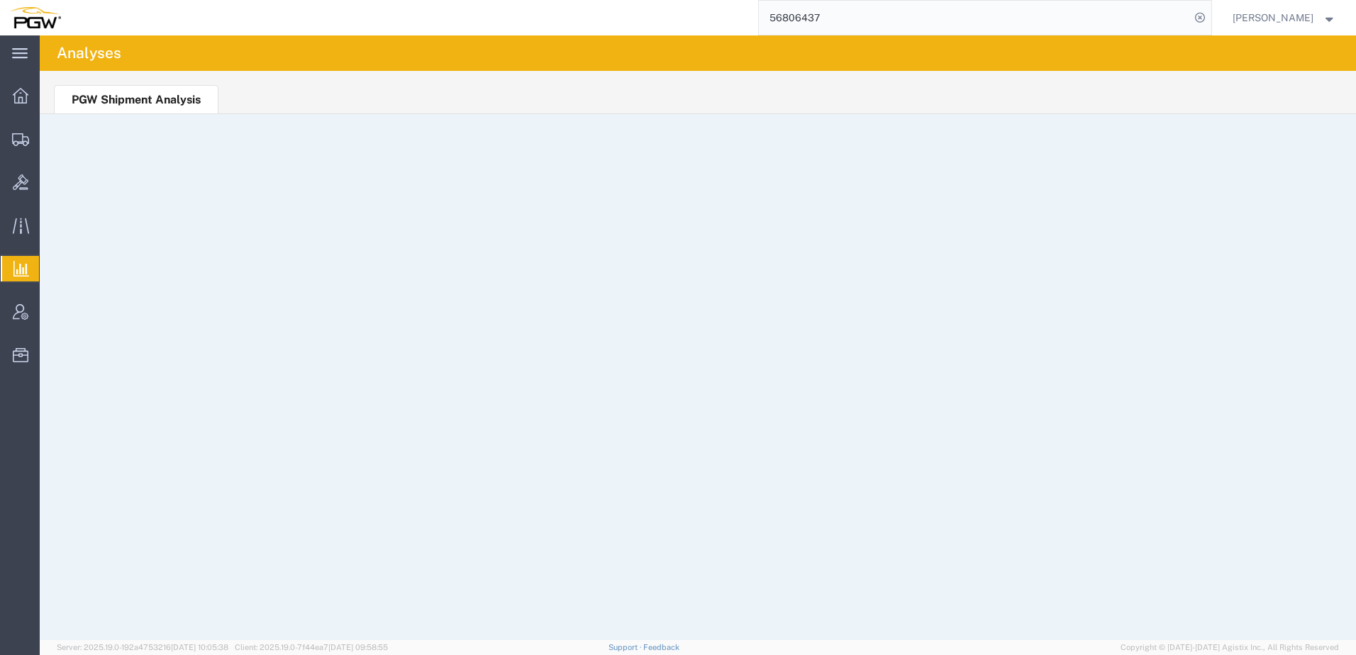
click at [0, 0] on span "Saved Reports" at bounding box center [0, 0] width 0 height 0
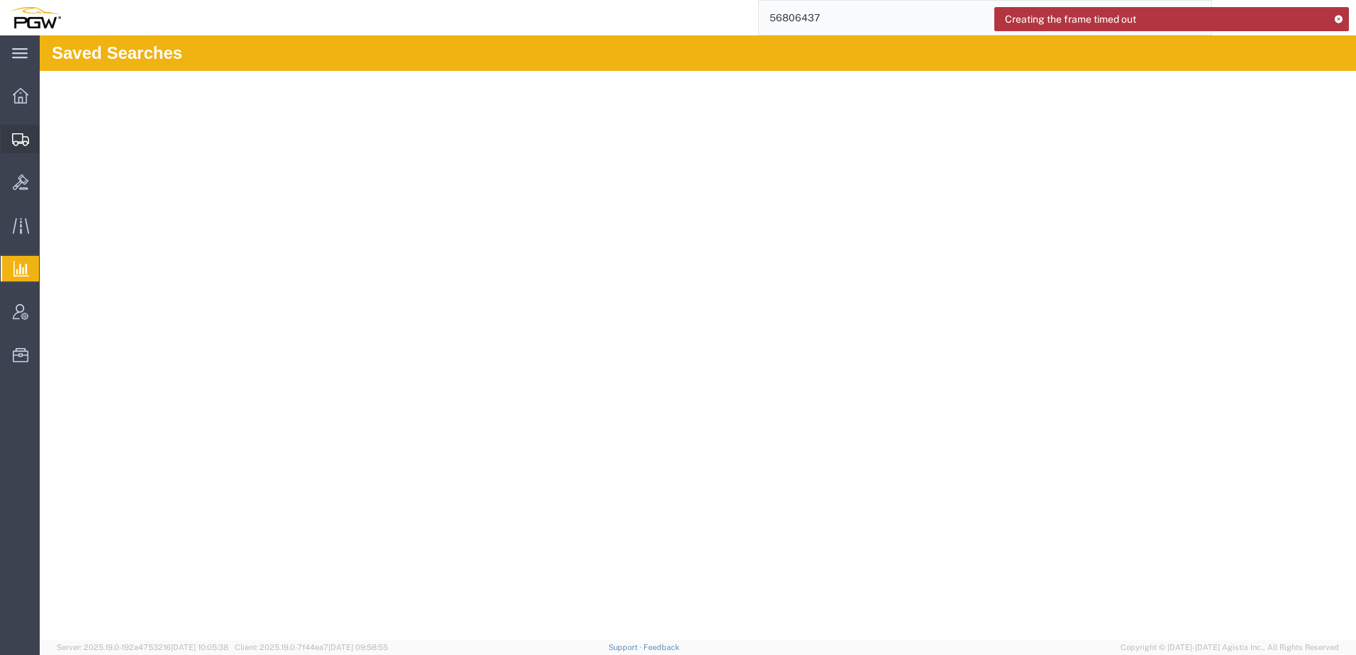
click at [0, 0] on span "Shipment Manager" at bounding box center [0, 0] width 0 height 0
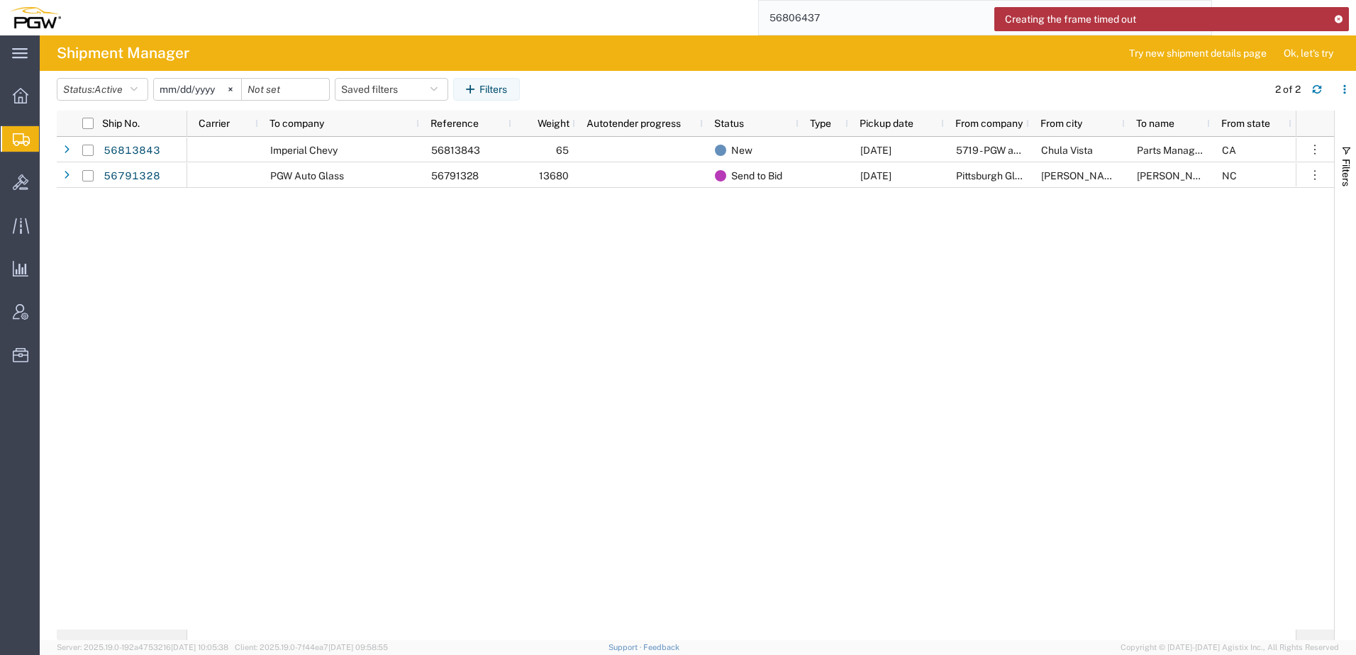
drag, startPoint x: 673, startPoint y: 391, endPoint x: 665, endPoint y: 387, distance: 9.5
click at [673, 391] on div "Imperial Chevy 56813843 65 New 09/15/2025 5719 - PGW autoglass - San Diego Chul…" at bounding box center [741, 383] width 1109 height 493
click at [382, 338] on div "Imperial Chevy 56813843 65 New 09/15/2025 5719 - PGW autoglass - San Diego Chul…" at bounding box center [741, 383] width 1109 height 493
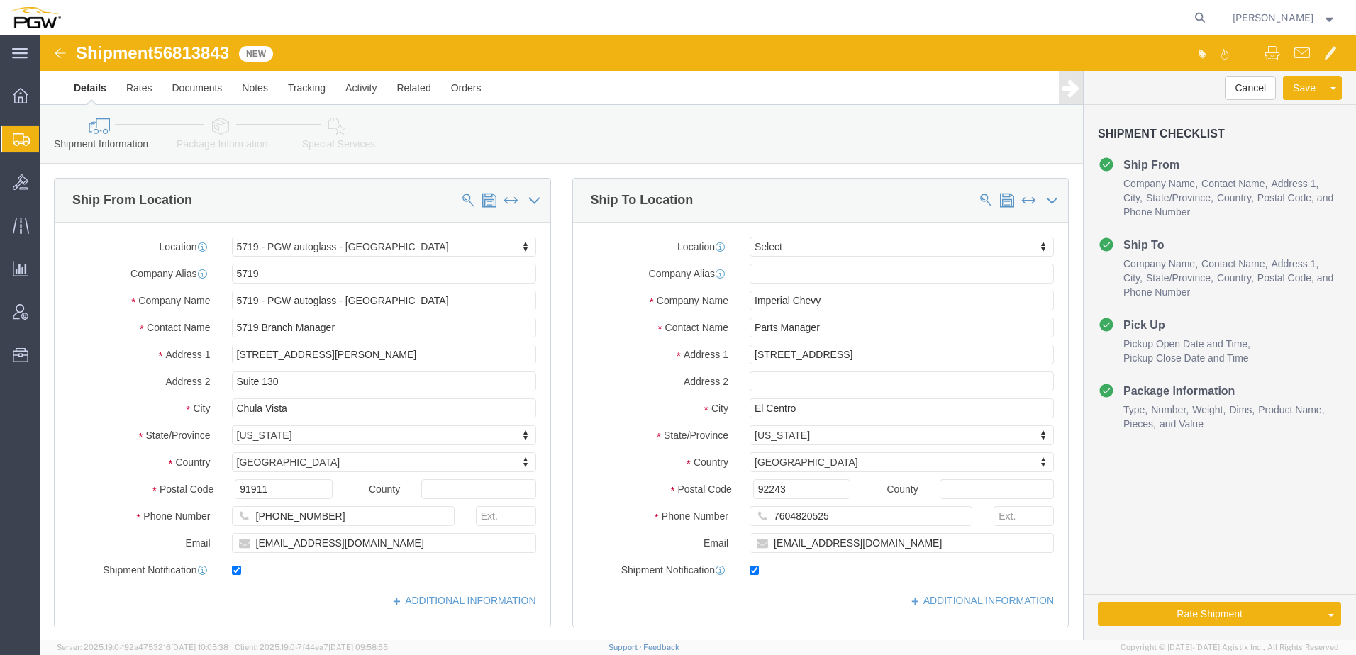
select select "28477"
select select
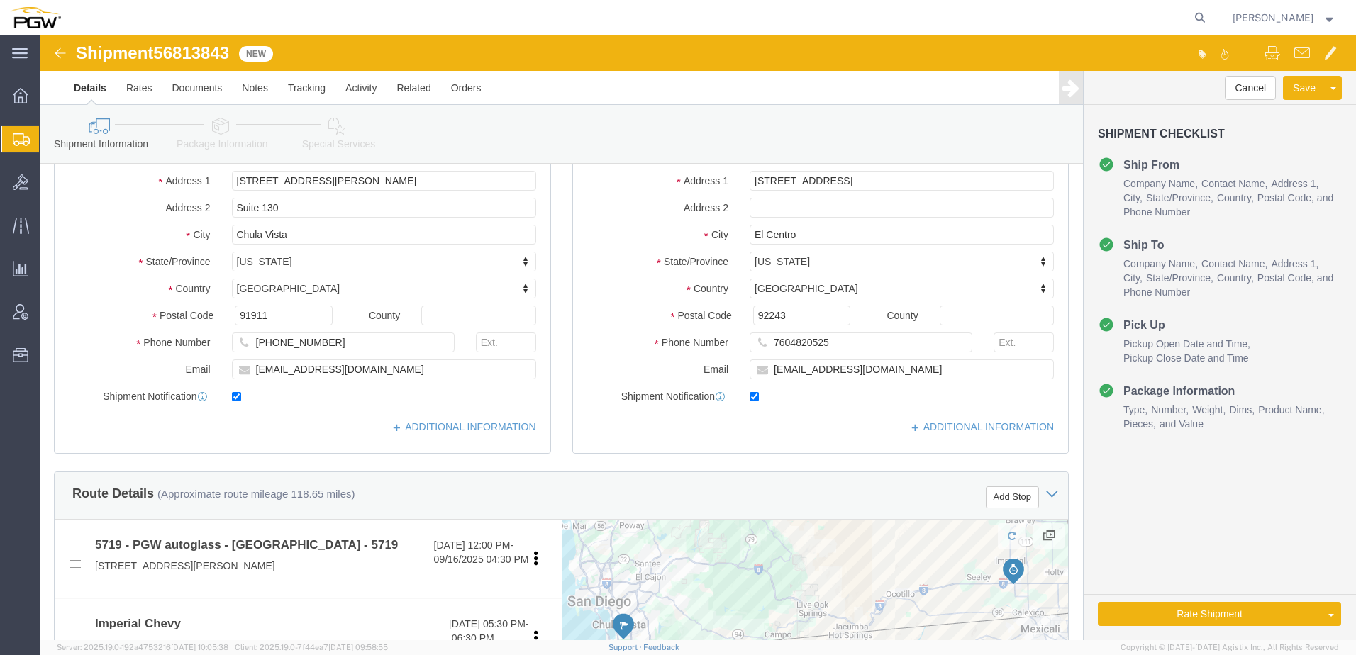
scroll to position [426, 0]
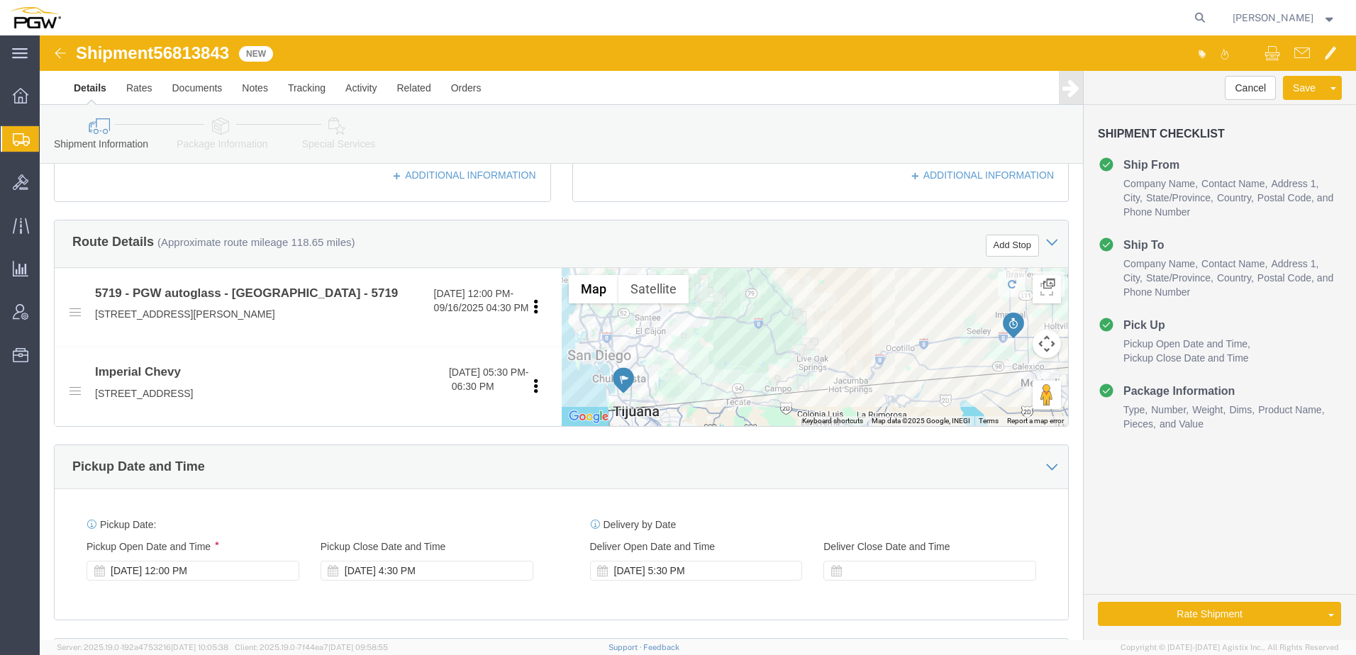
click icon
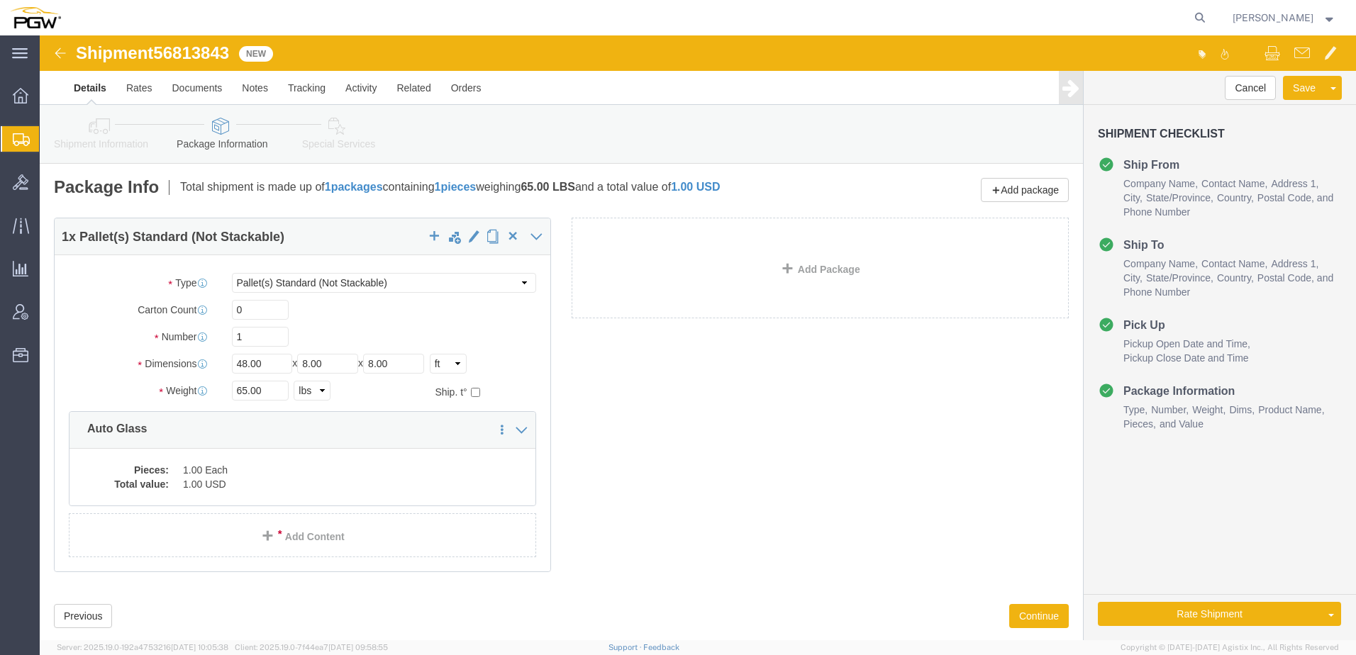
click icon
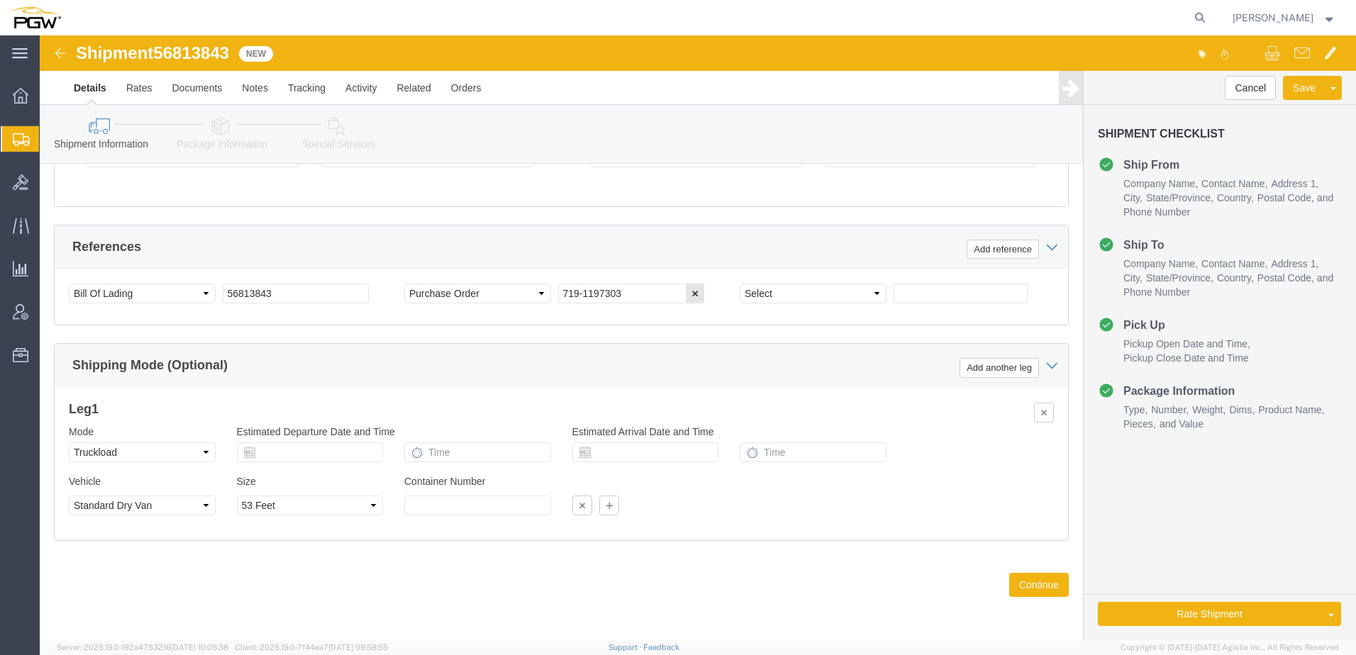
scroll to position [555, 0]
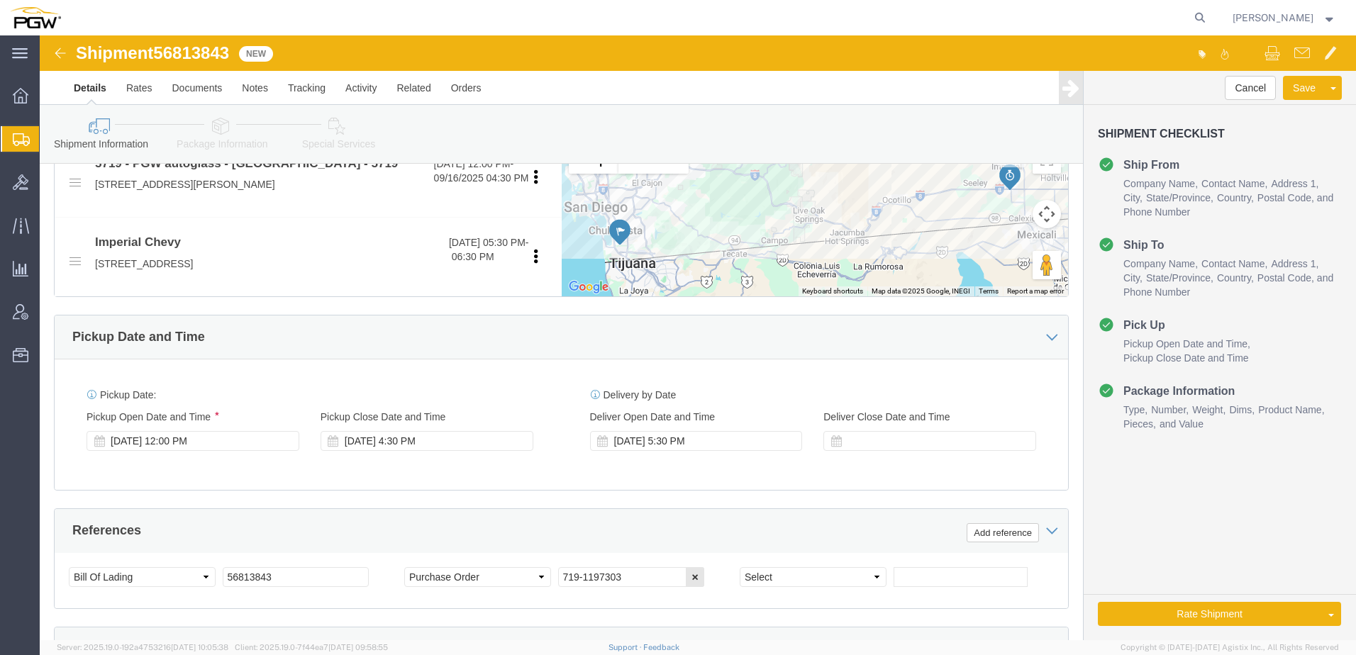
click icon
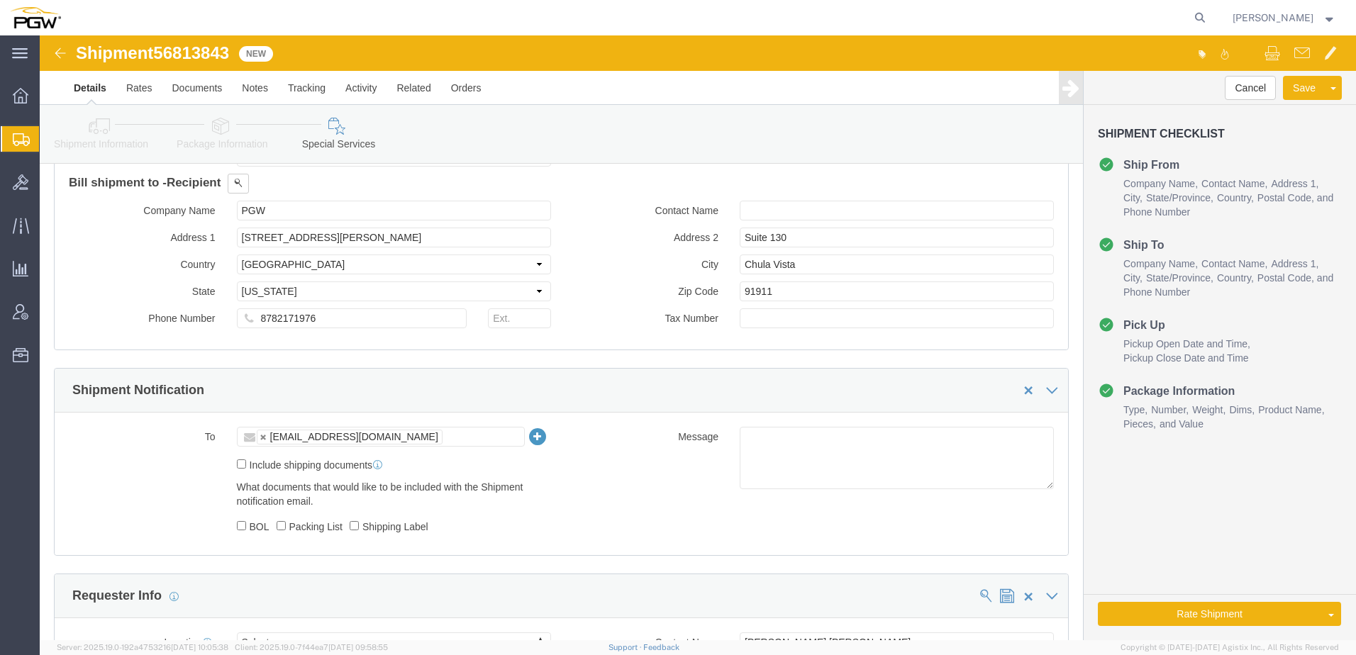
scroll to position [910, 0]
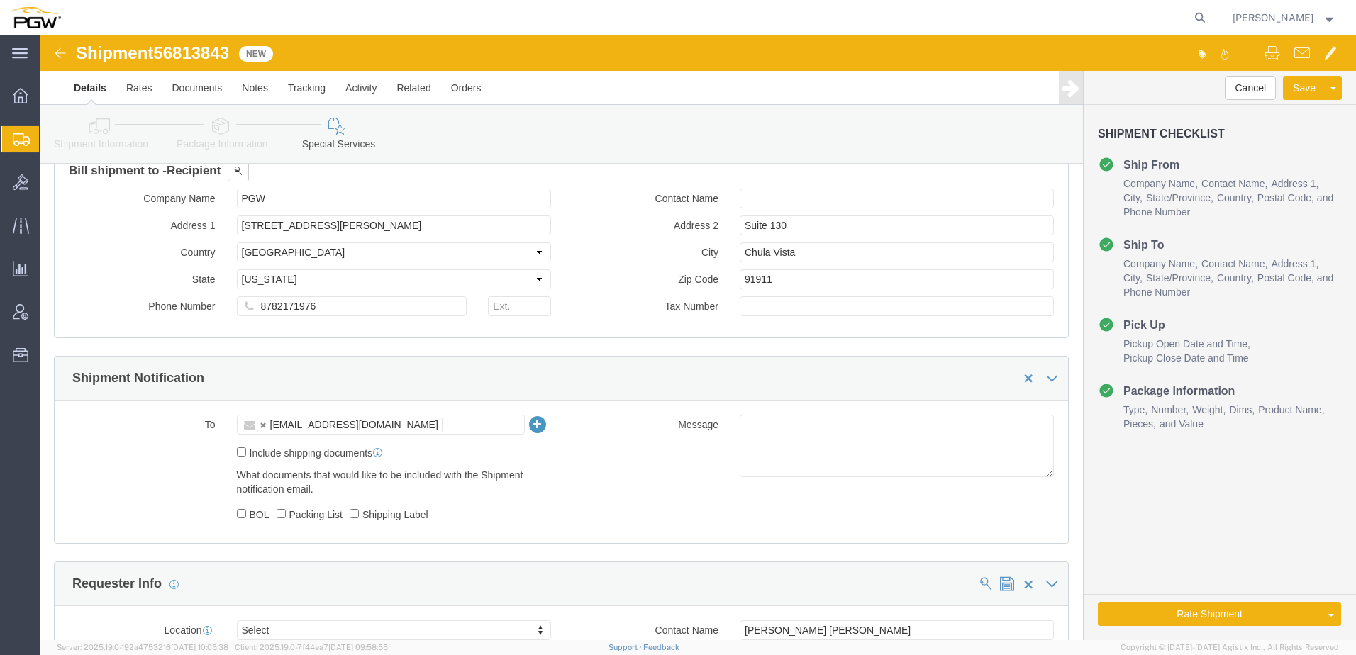
click link "Shipment Information"
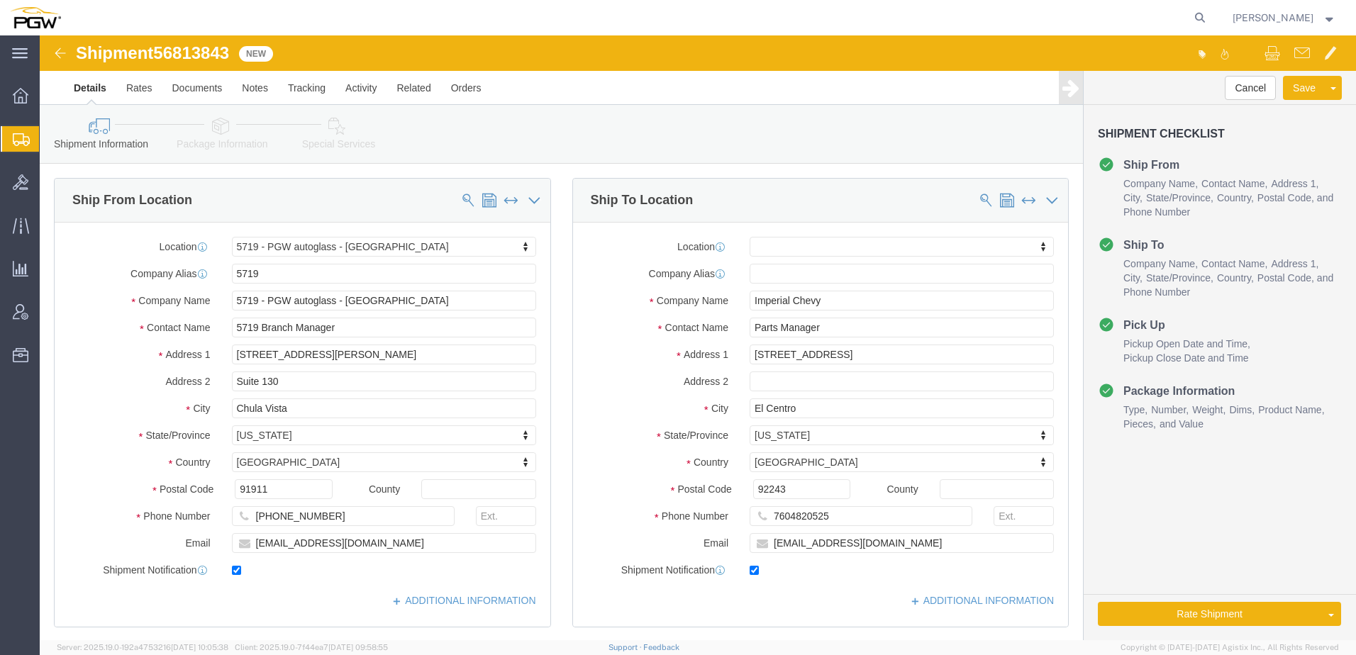
click icon
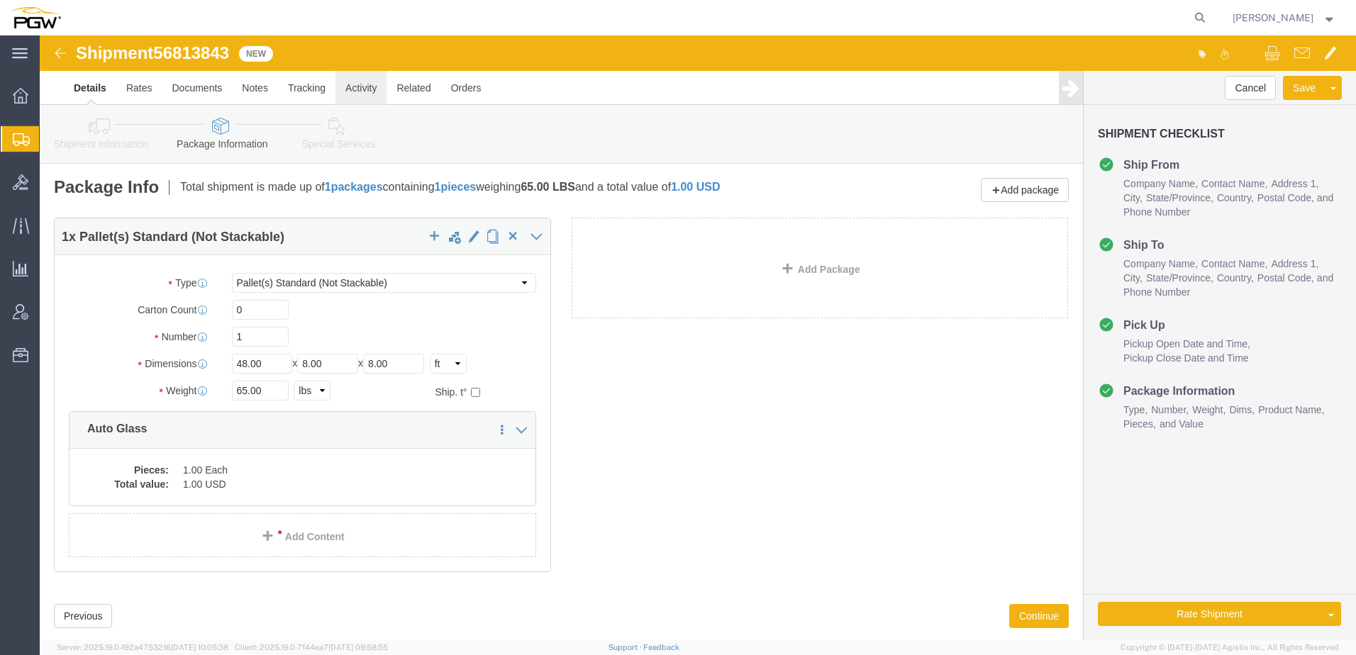
click link "Activity"
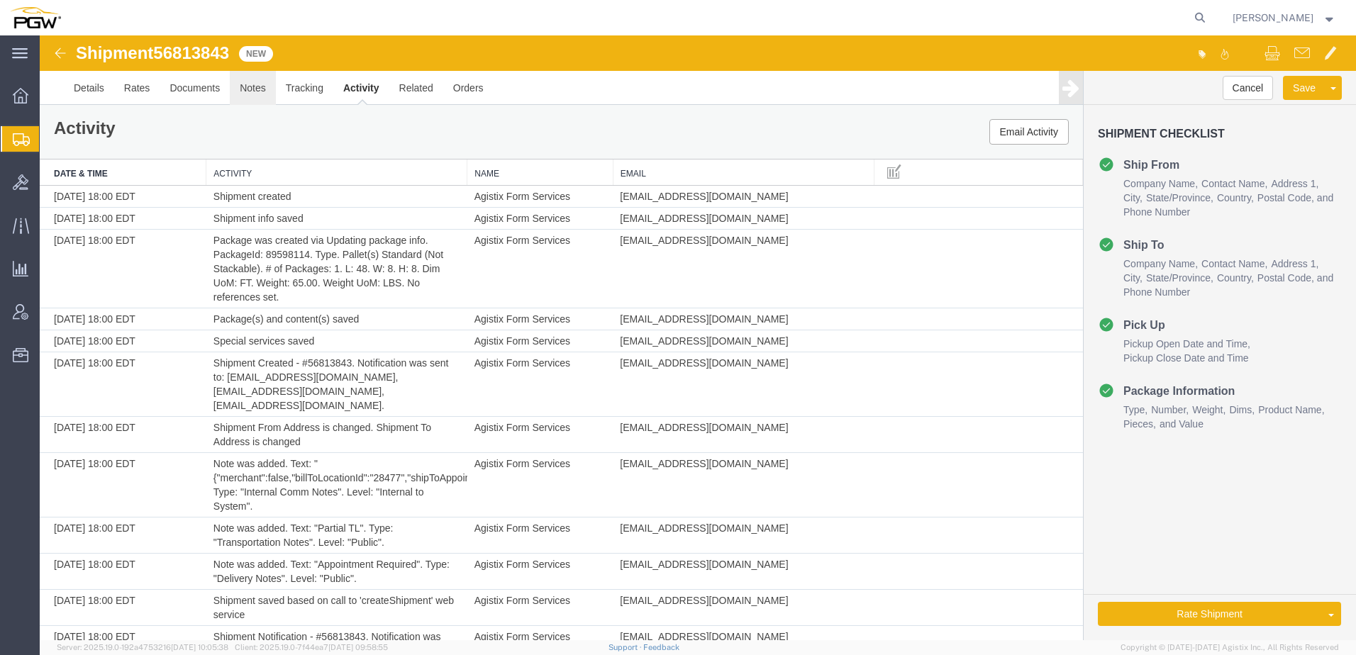
click at [249, 89] on link "Notes" at bounding box center [253, 88] width 46 height 34
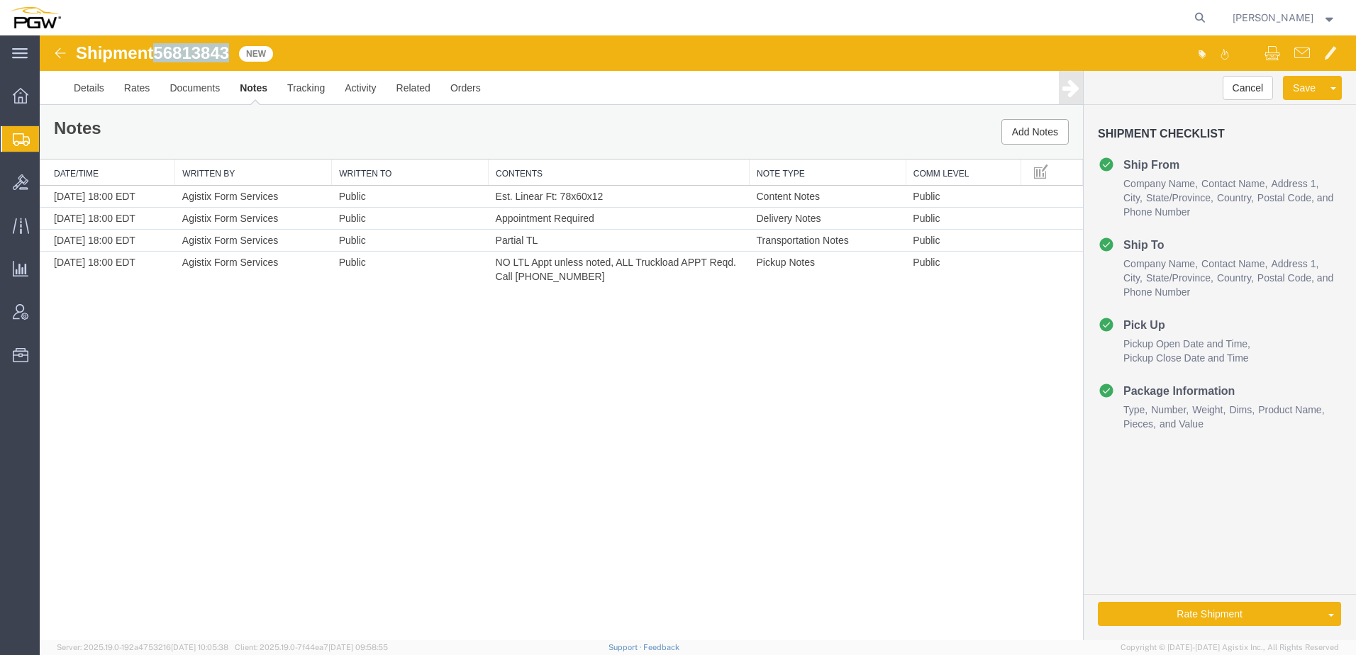
drag, startPoint x: 157, startPoint y: 51, endPoint x: 233, endPoint y: 43, distance: 77.0
click at [229, 44] on h1 "Shipment 56813843" at bounding box center [152, 53] width 153 height 18
copy span "56813843"
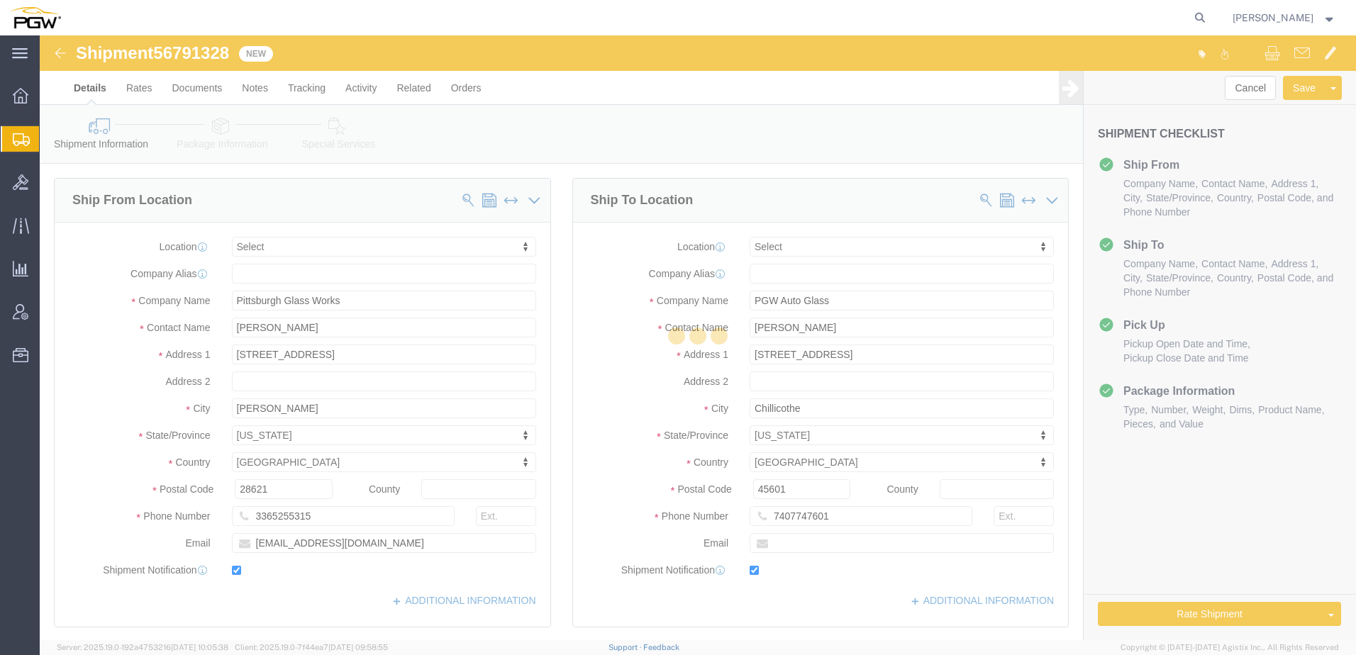
select select
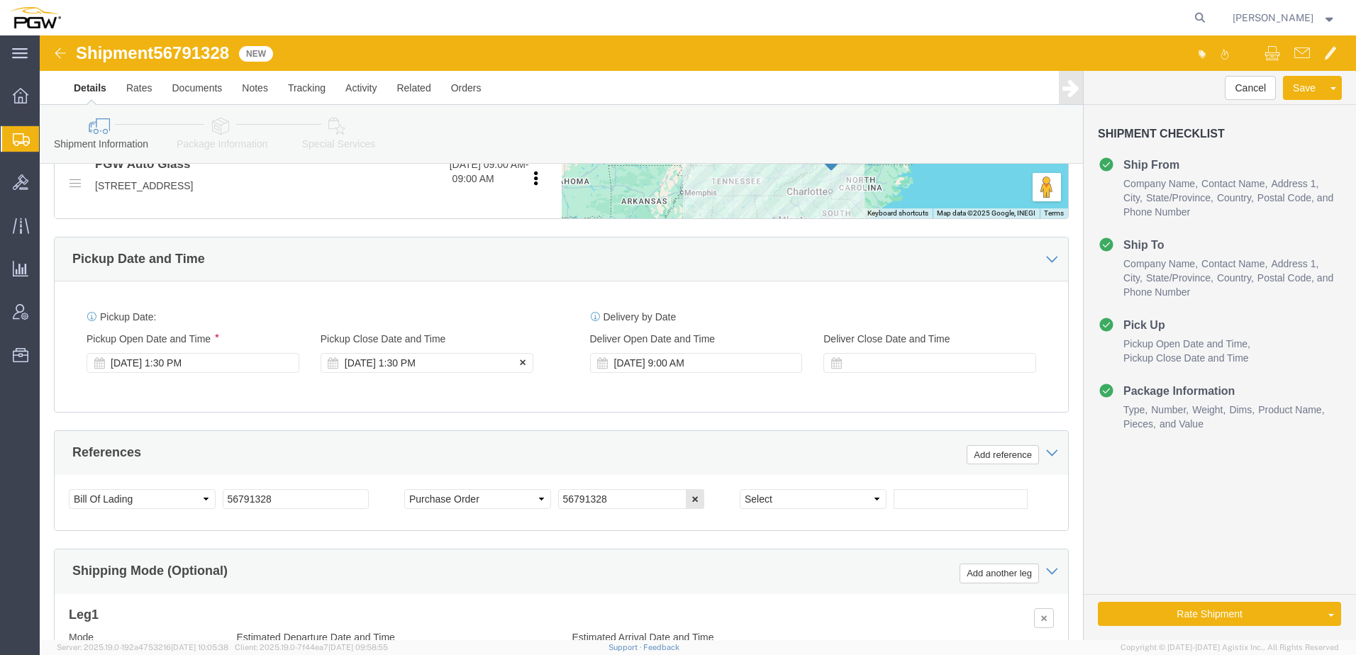
scroll to position [638, 0]
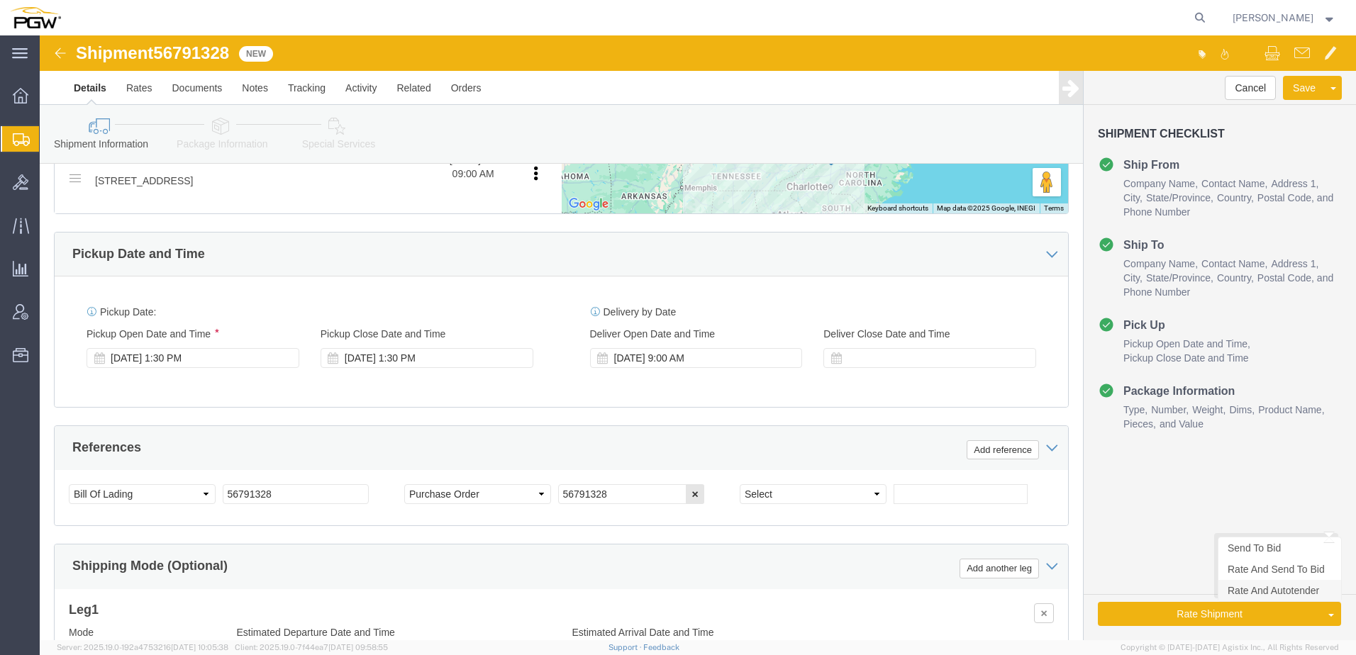
click link "Rate And Autotender"
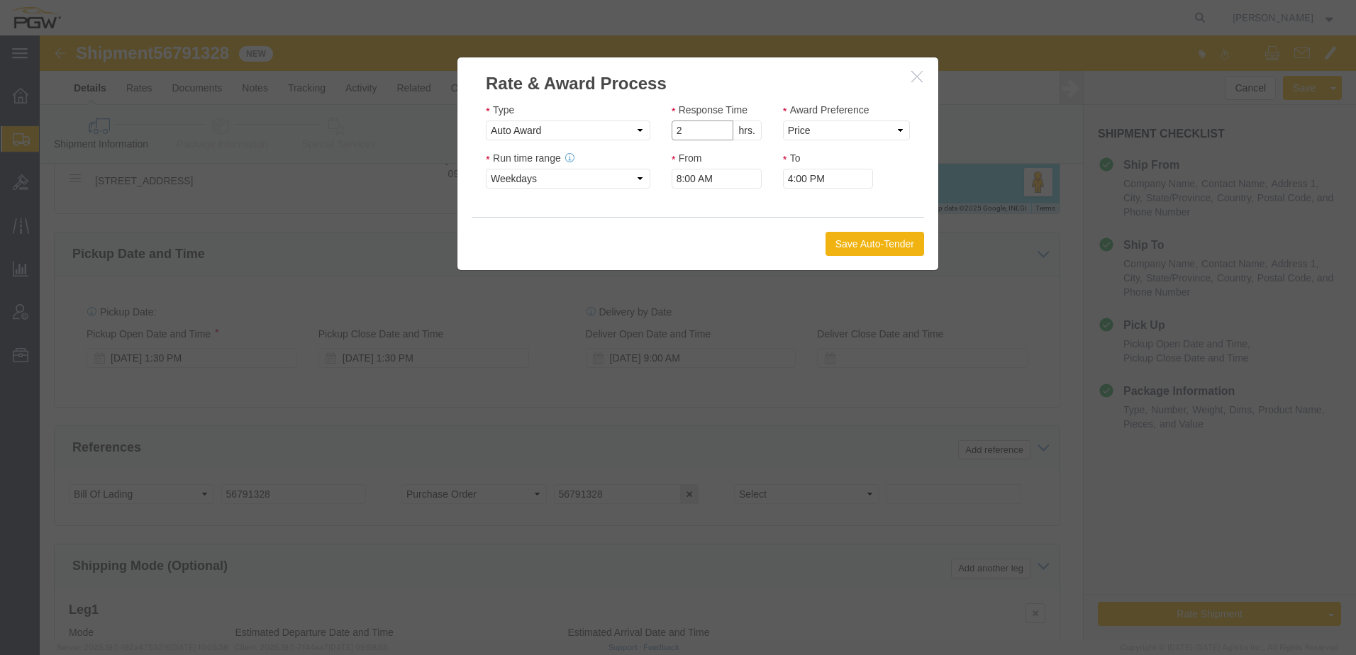
click input "2"
click input "1"
type input "2"
click input "2"
drag, startPoint x: 781, startPoint y: 94, endPoint x: 779, endPoint y: 106, distance: 11.4
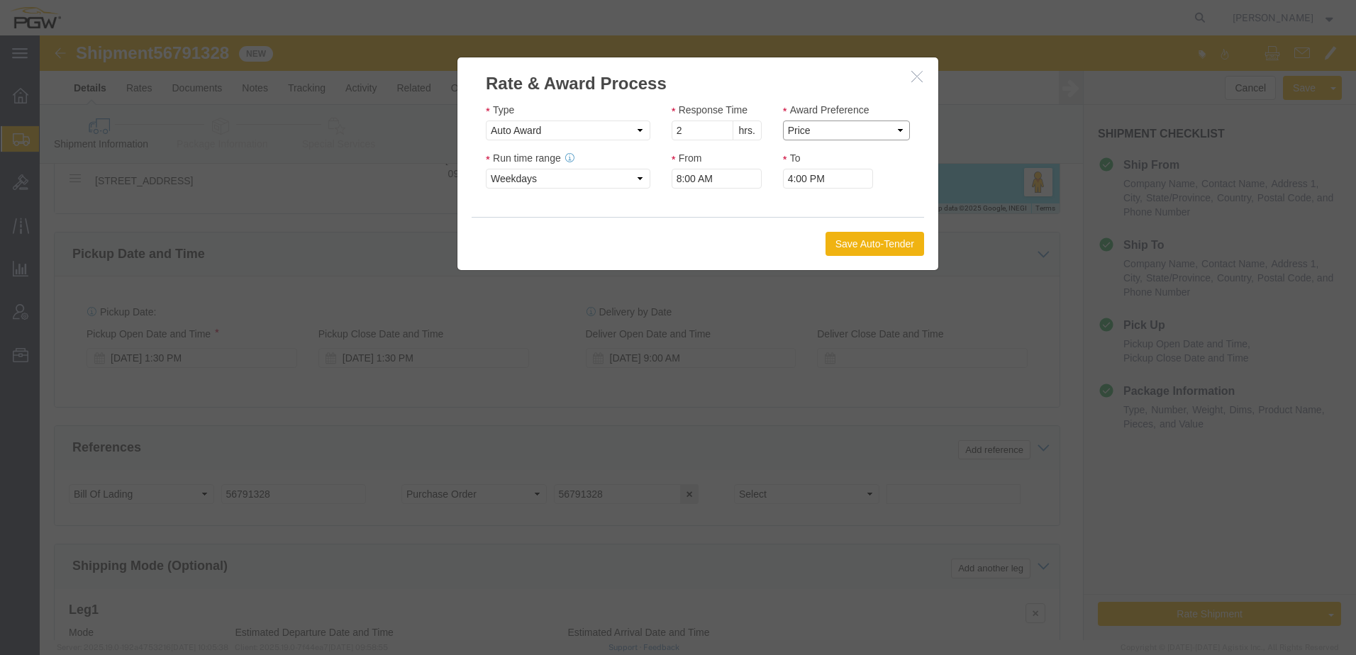
click select "Price Carrier Rank"
select select "LANE_RANK"
click select "Price Carrier Rank"
click icon "button"
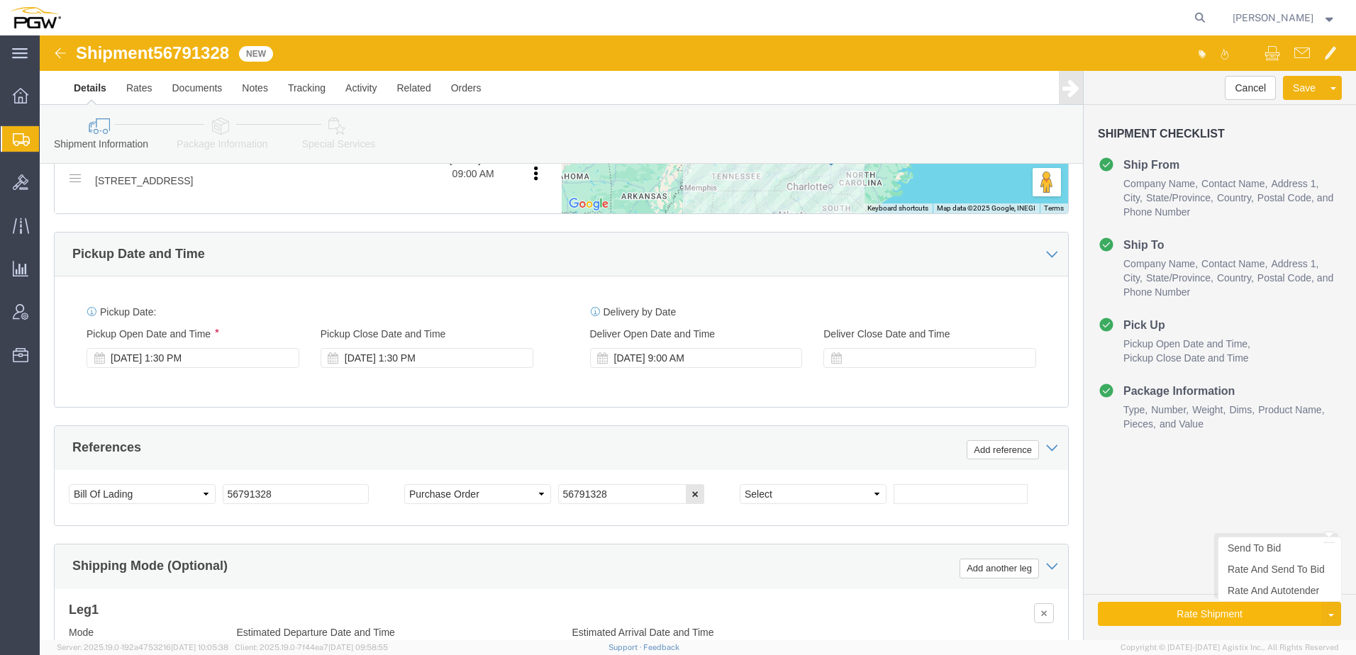
click button "Rate Shipment"
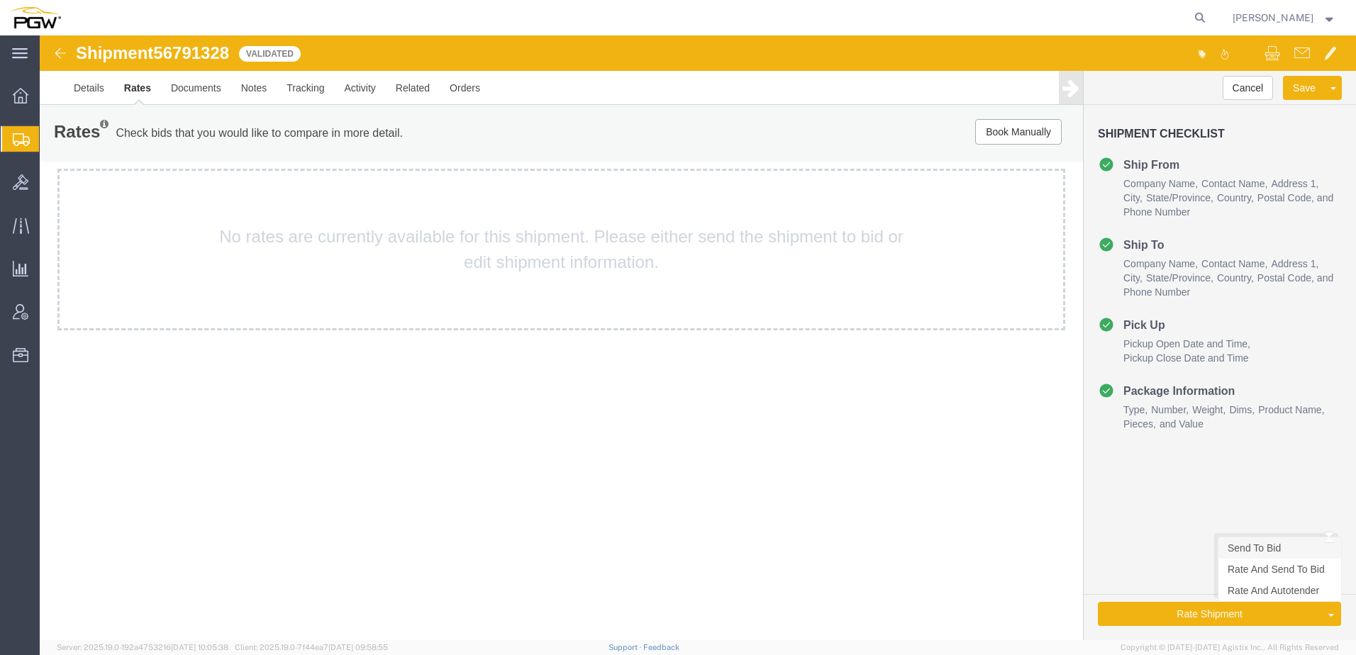
click at [1267, 550] on link "Send To Bid" at bounding box center [1279, 548] width 123 height 21
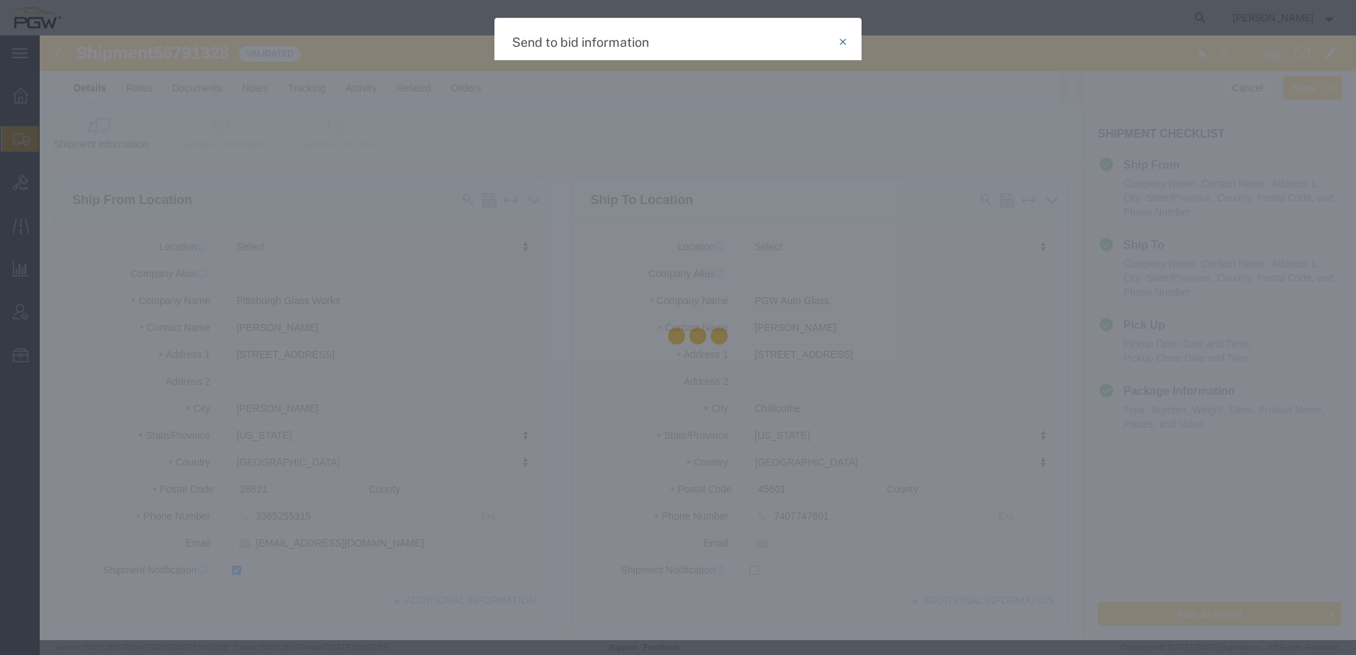
select select "TL"
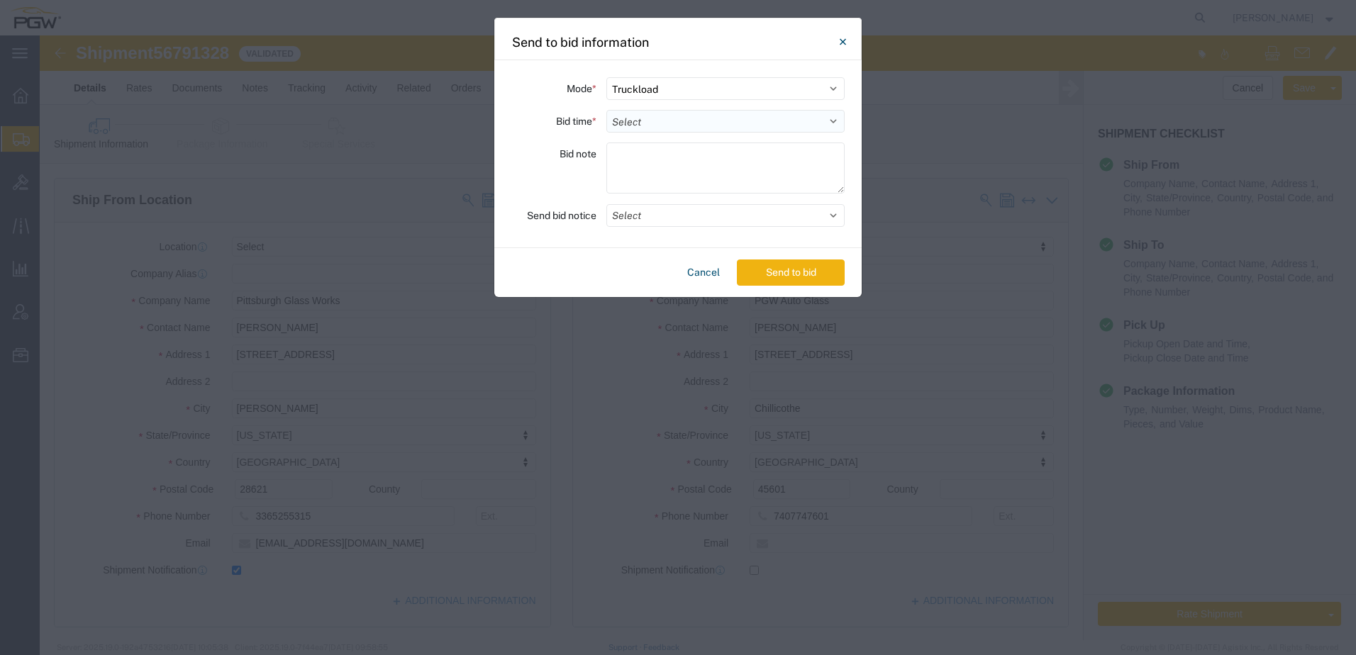
click at [696, 123] on select "Select 30 Min (Rush) 1 Hour (Rush) 2 Hours (Rush) 4 Hours (Rush) 8 Hours (Rush)…" at bounding box center [725, 121] width 238 height 23
select select "24"
click at [606, 110] on select "Select 30 Min (Rush) 1 Hour (Rush) 2 Hours (Rush) 4 Hours (Rush) 8 Hours (Rush)…" at bounding box center [725, 121] width 238 height 23
click at [765, 272] on button "Send to bid" at bounding box center [791, 273] width 108 height 26
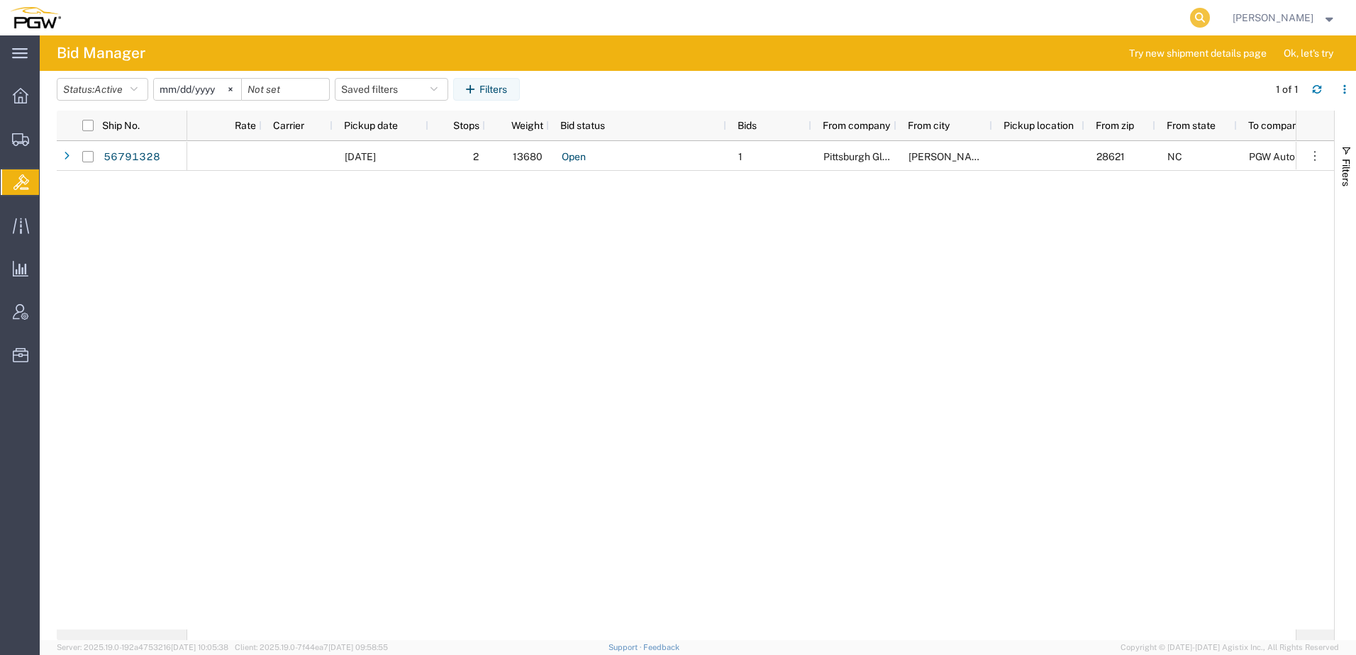
click at [1210, 22] on icon at bounding box center [1200, 18] width 20 height 20
click at [983, 22] on input "search" at bounding box center [974, 18] width 431 height 34
paste input "56765386"
type input "56765386"
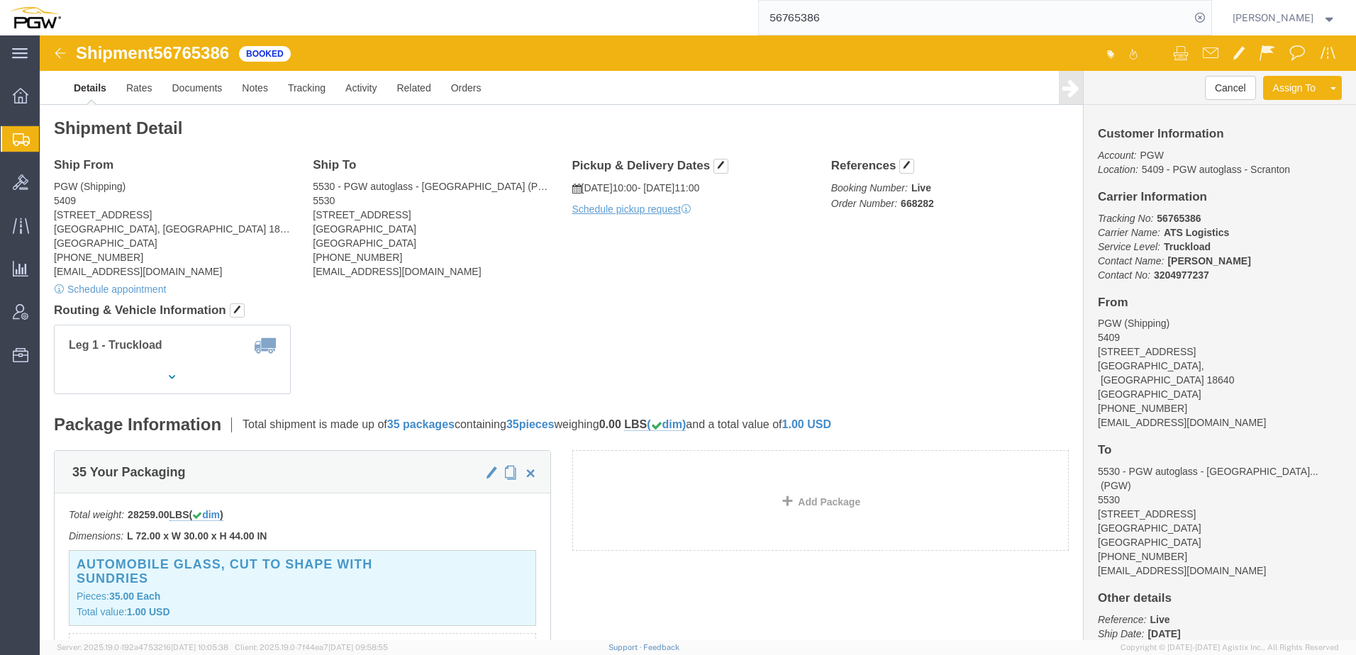
click div "Ship From PGW (Shipping) 5409 125 Enterprise Way Pittston, PA 18640 United Stat…"
click span "button"
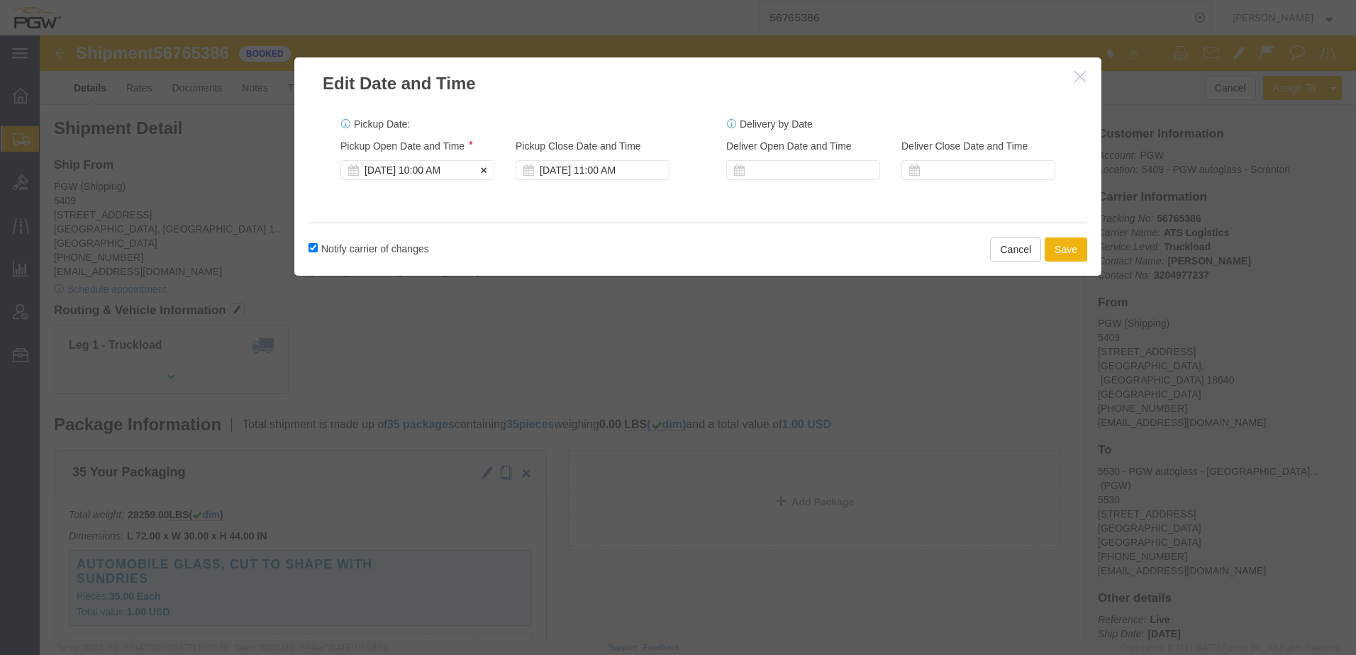
click div "Sep 15 2025 10:00 AM"
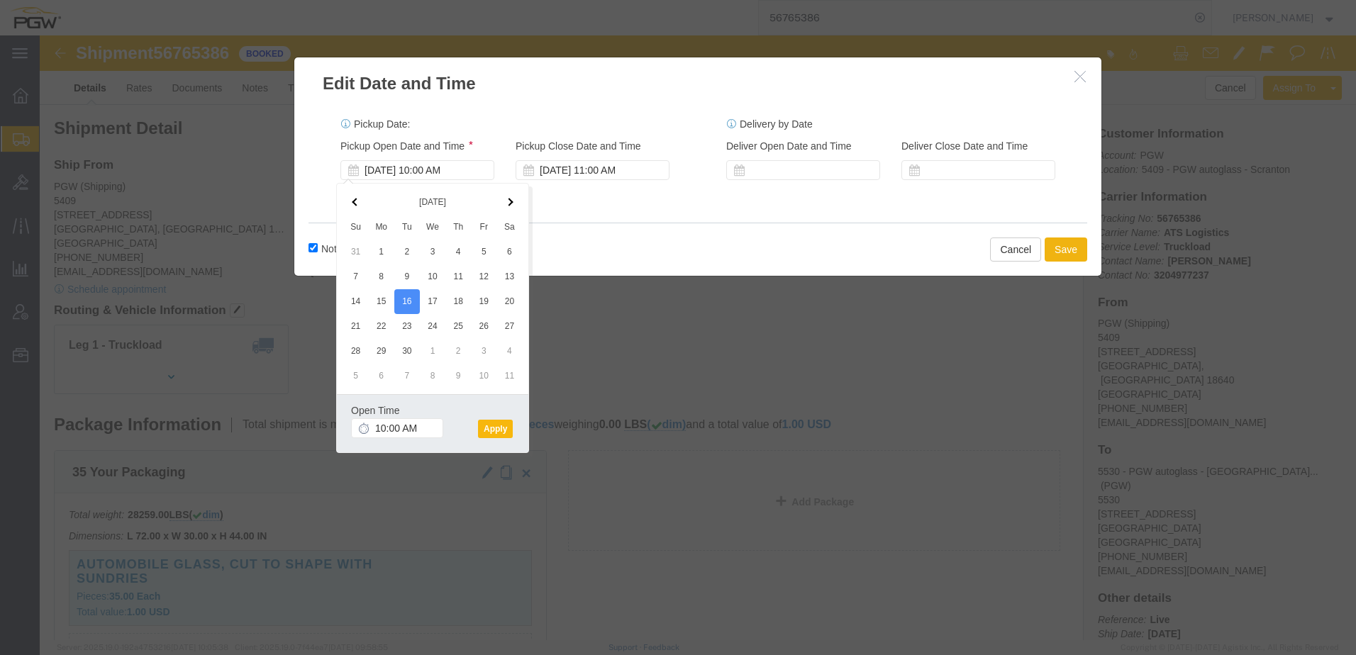
click button "Apply"
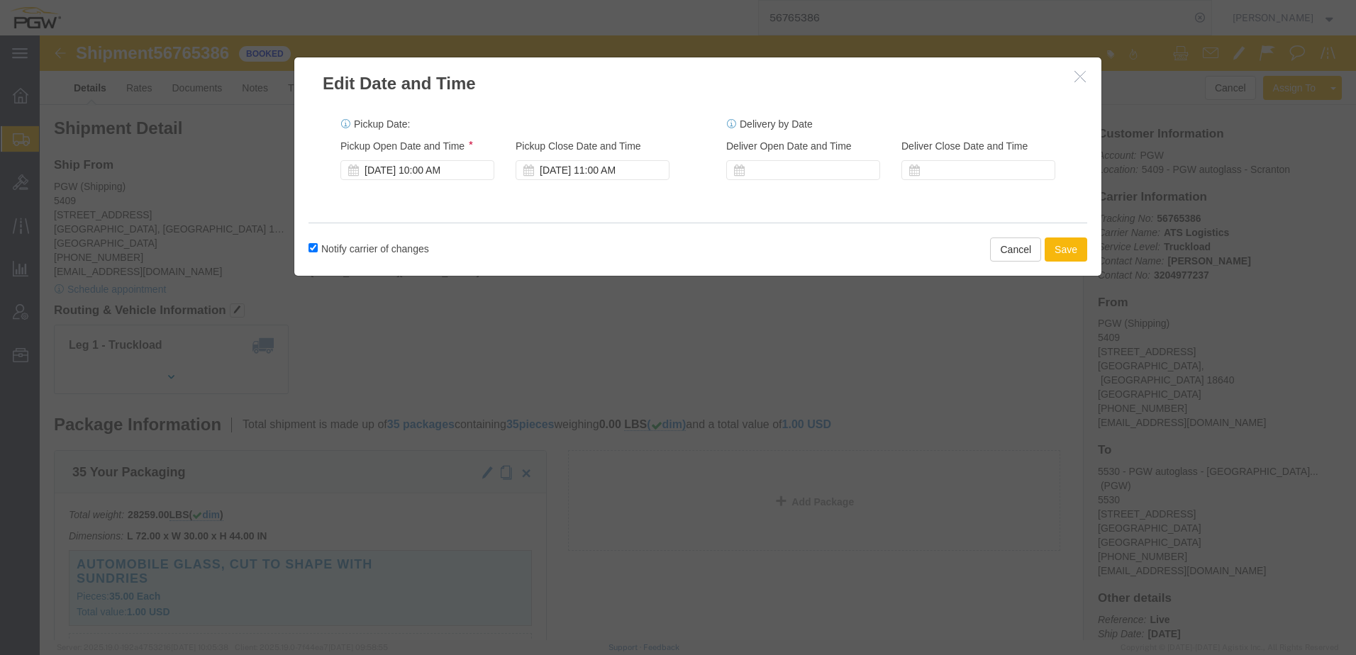
click button "Save"
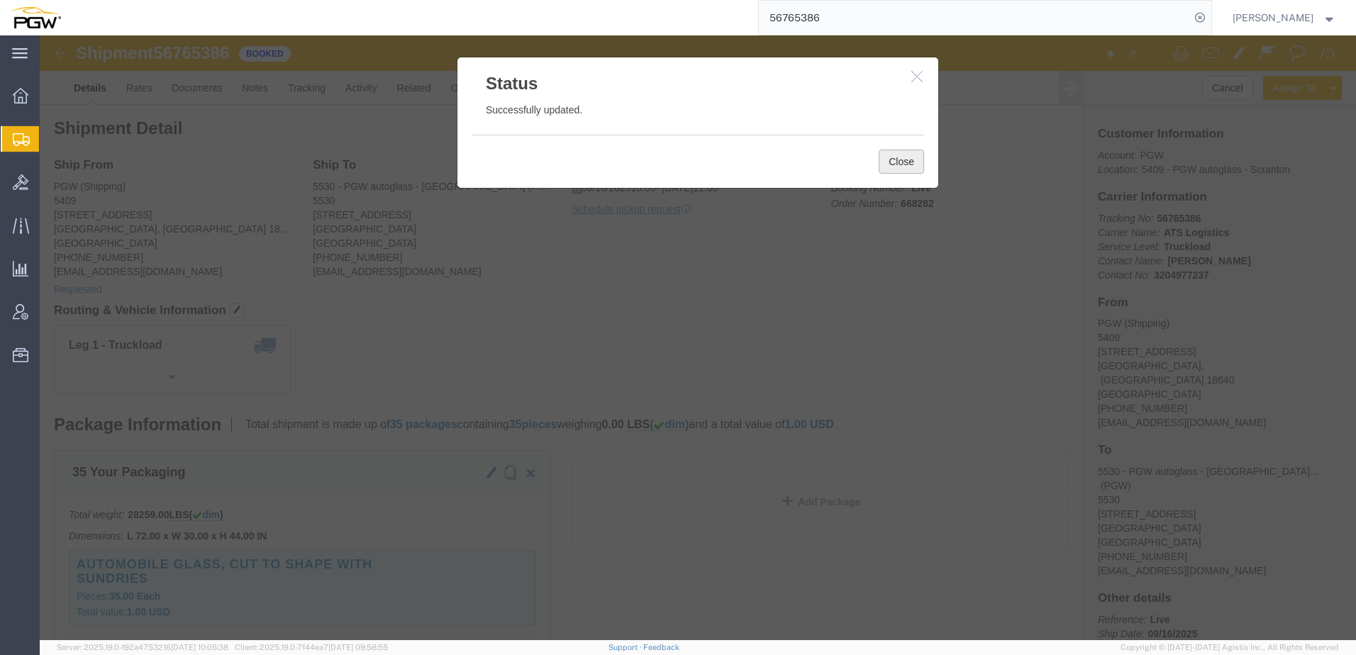
drag, startPoint x: 910, startPoint y: 160, endPoint x: 792, endPoint y: 6, distance: 193.8
click button "Close"
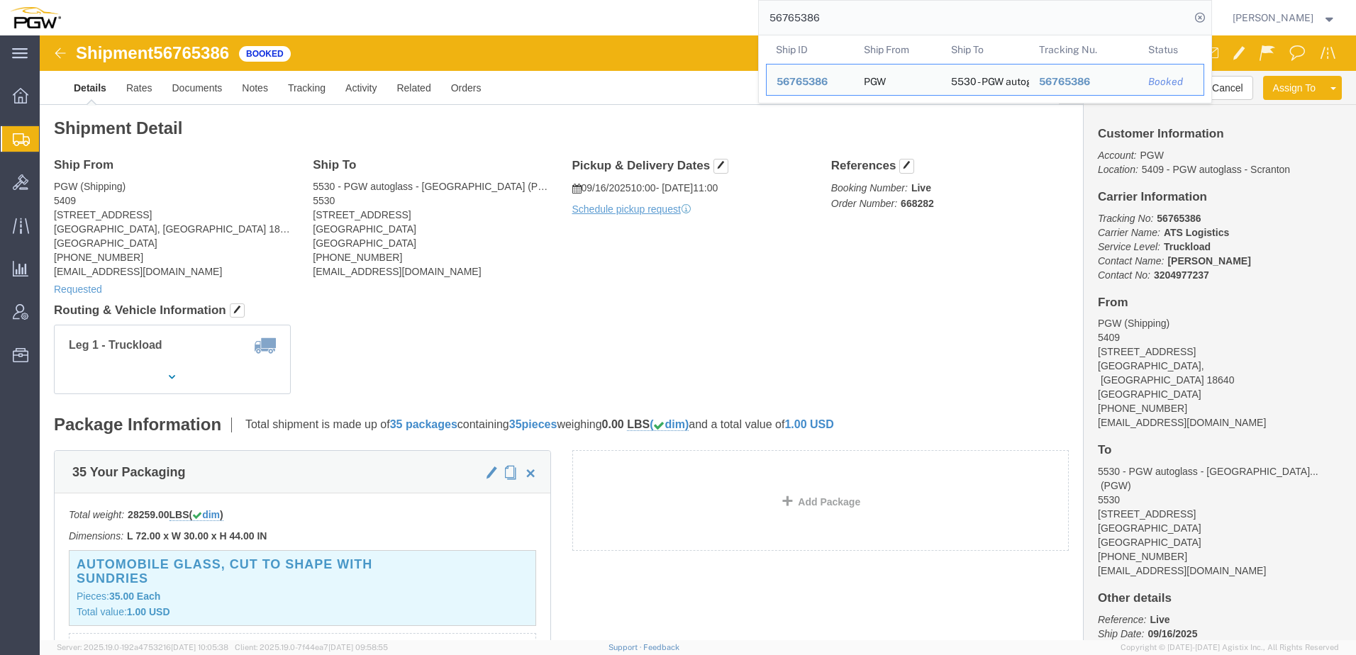
drag, startPoint x: 871, startPoint y: 16, endPoint x: 167, endPoint y: -38, distance: 706.3
click at [167, 0] on html "main_menu Created with Sketch. Collapse Menu Overview Shipments Shipment Manage…" at bounding box center [678, 327] width 1356 height 655
drag, startPoint x: 423, startPoint y: 250, endPoint x: 413, endPoint y: 30, distance: 220.1
click div "Ship From PGW (Shipping) 5409 125 Enterprise Way Pittston, PA 18640 United Stat…"
click address "5530 - PGW autoglass - Nashville (PGW) 5530 1922 Murfreesboro Pike Nashville, T…"
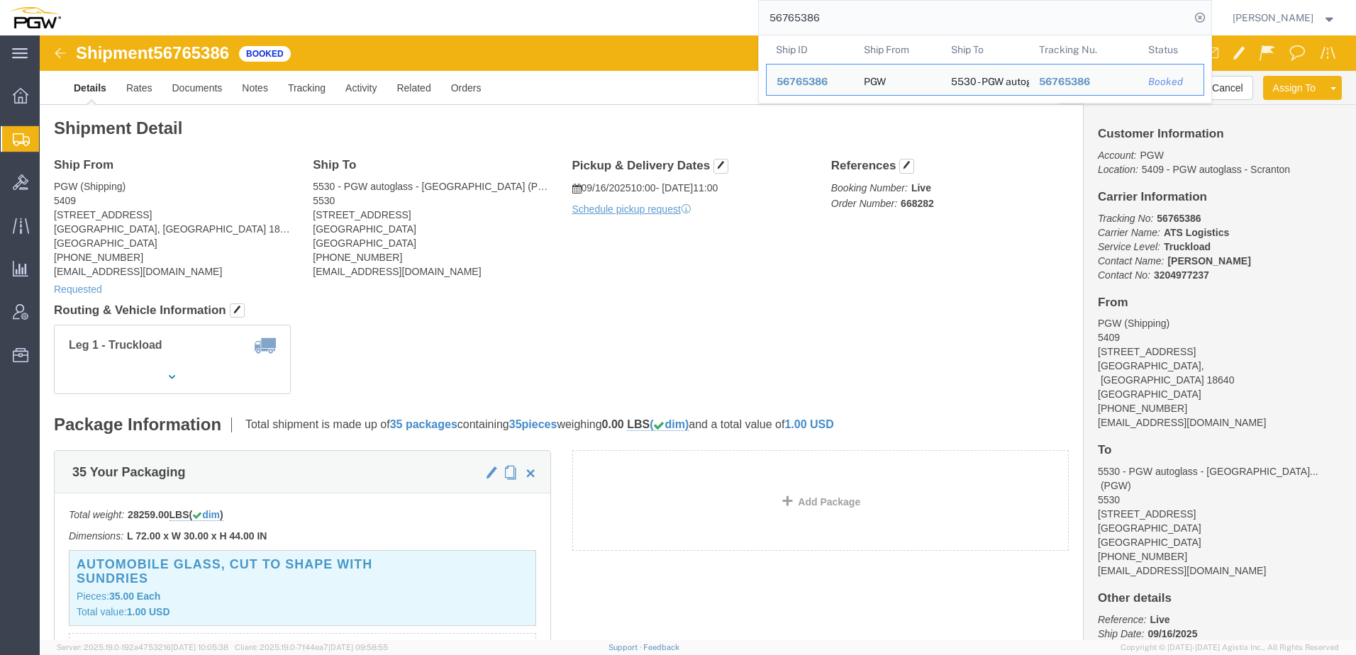
click at [343, 11] on div "56765386 Ship ID Ship From Ship To Tracking Nu. Status Ship ID 56765386 Ship Fr…" at bounding box center [641, 17] width 1141 height 35
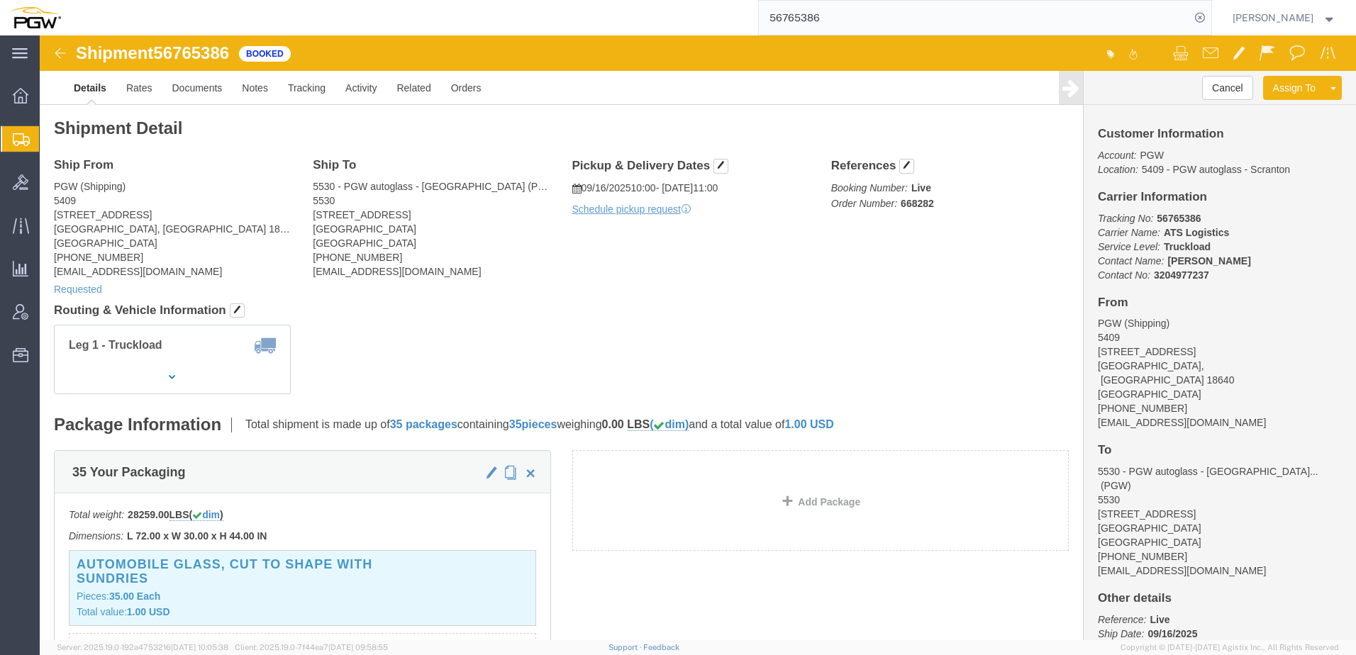
click address "5530 - PGW autoglass - Nashville (PGW) 5530 1922 Murfreesboro Pike Nashville, T…"
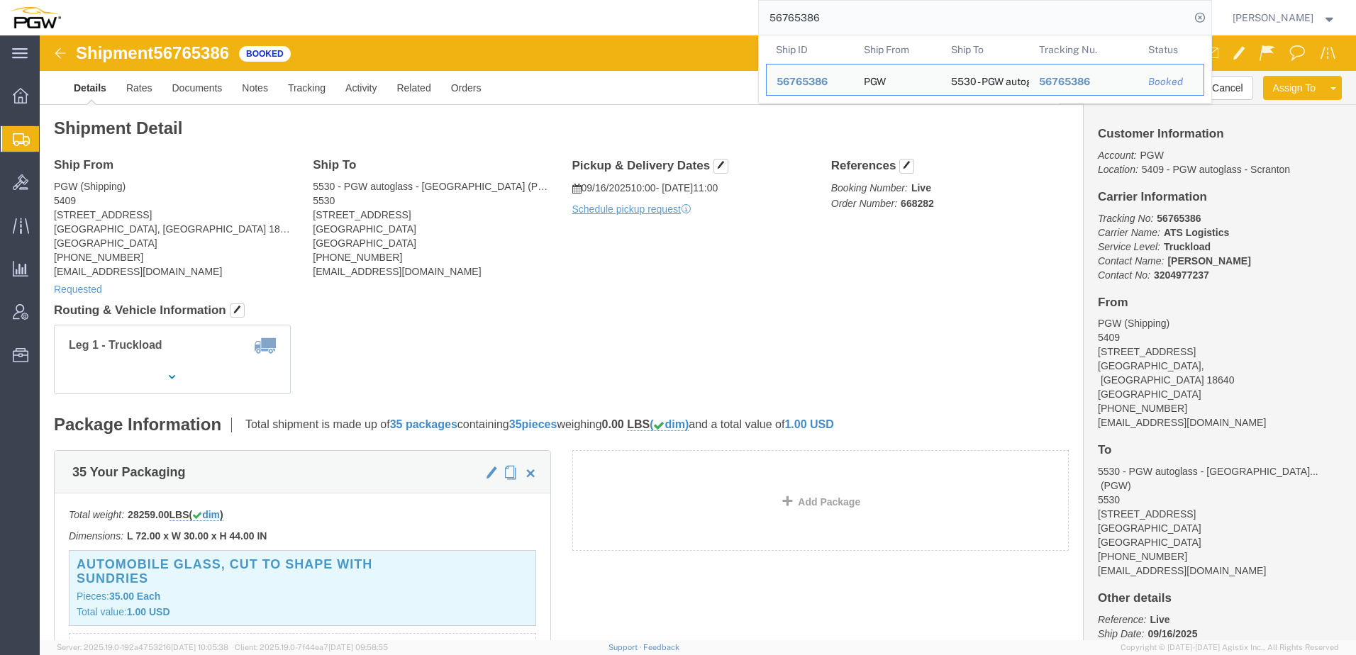
drag, startPoint x: 849, startPoint y: 16, endPoint x: 529, endPoint y: 12, distance: 319.9
click at [535, 12] on div "56765386 Ship ID Ship From Ship To Tracking Nu. Status Ship ID 56765386 Ship Fr…" at bounding box center [641, 17] width 1141 height 35
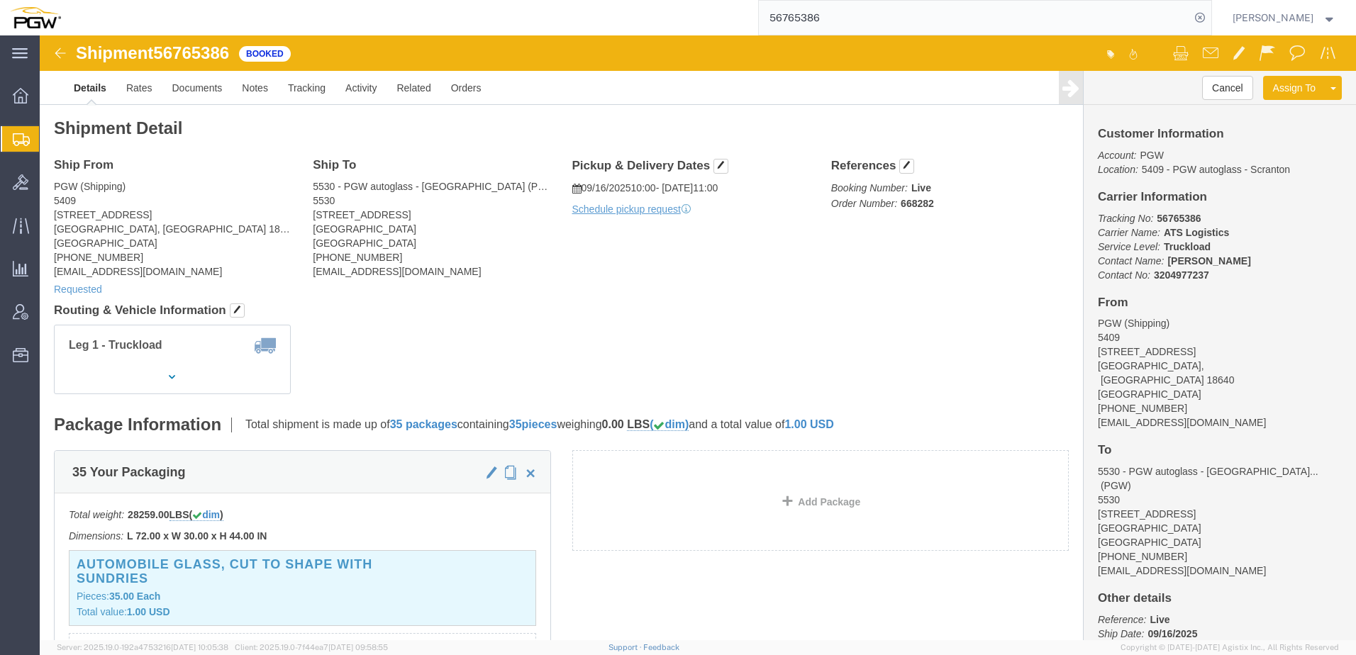
paste input "170181"
type input "56170181"
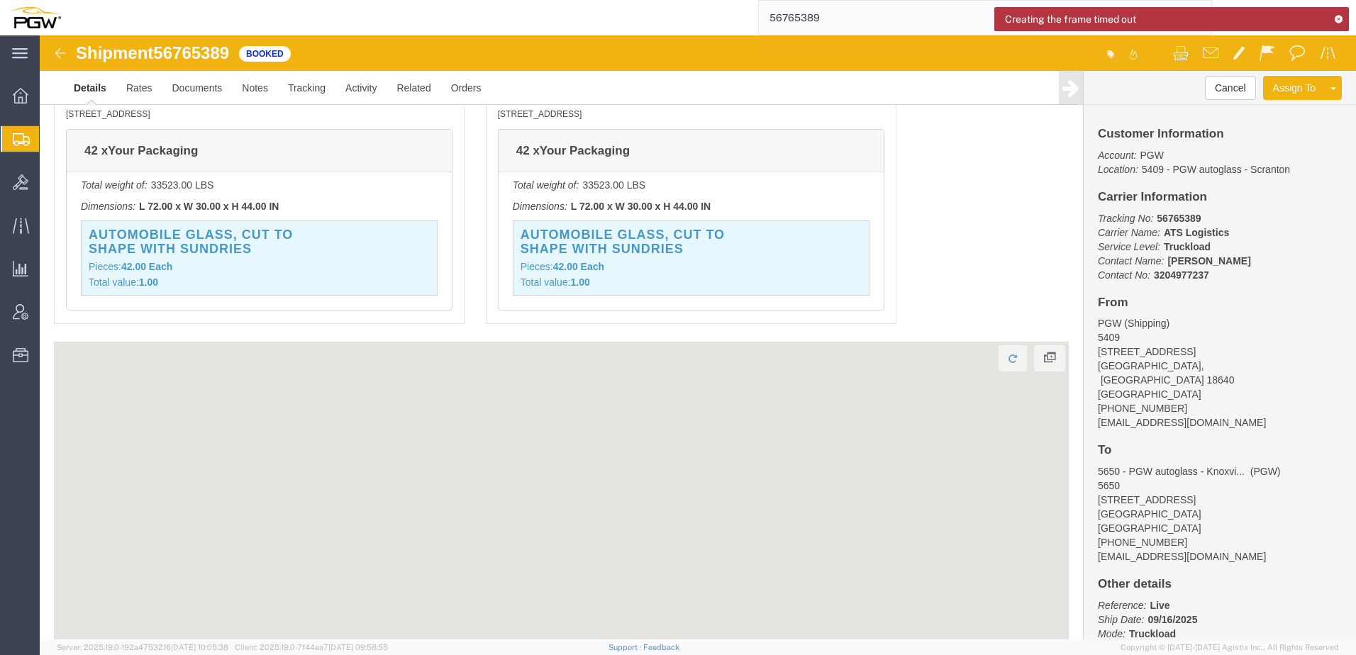
scroll to position [993, 0]
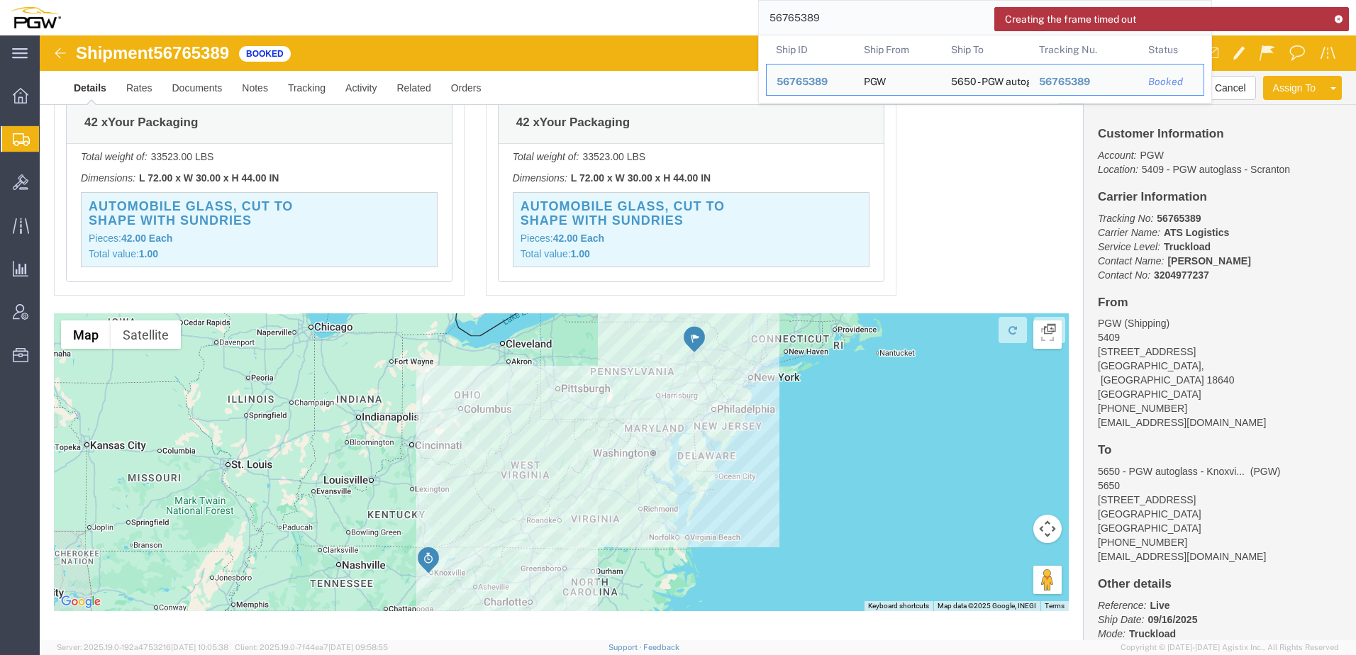
drag, startPoint x: 859, startPoint y: 18, endPoint x: 127, endPoint y: 10, distance: 732.0
click at [165, 4] on div "56765389 Ship ID Ship From Ship To Tracking Nu. Status Ship ID 56765389 Ship Fr…" at bounding box center [641, 17] width 1141 height 35
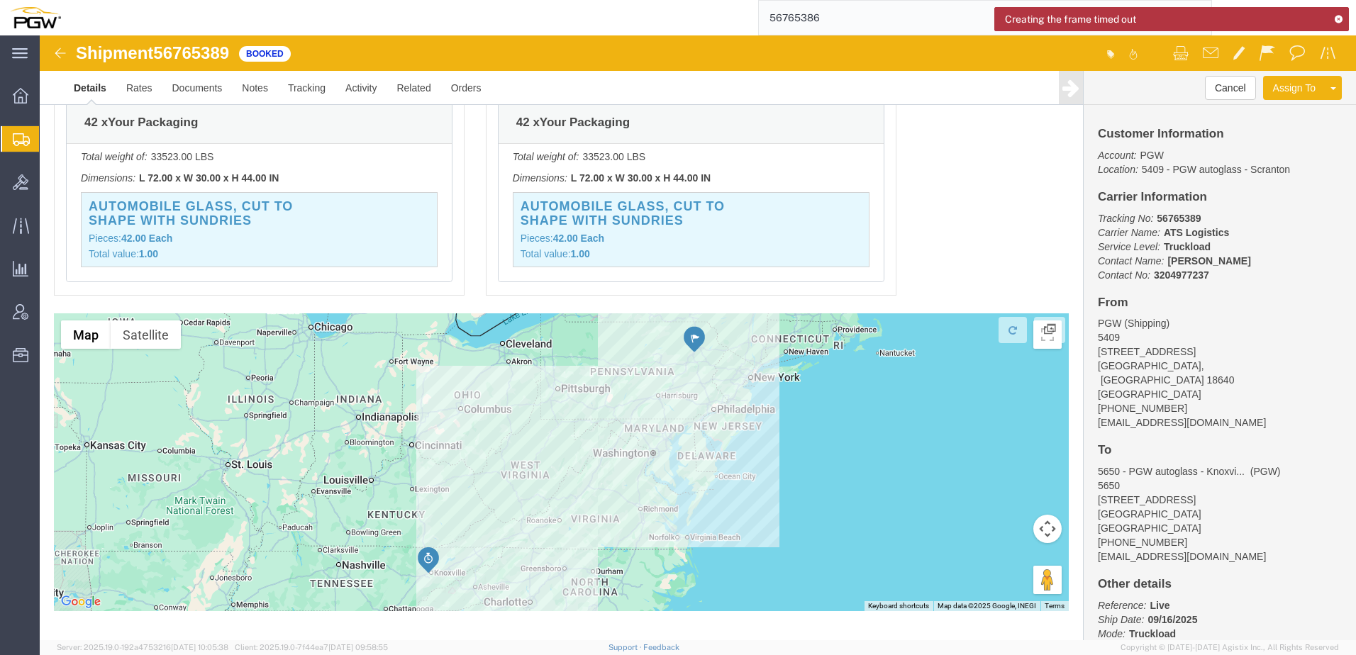
type input "56765386"
